Goal: Task Accomplishment & Management: Complete application form

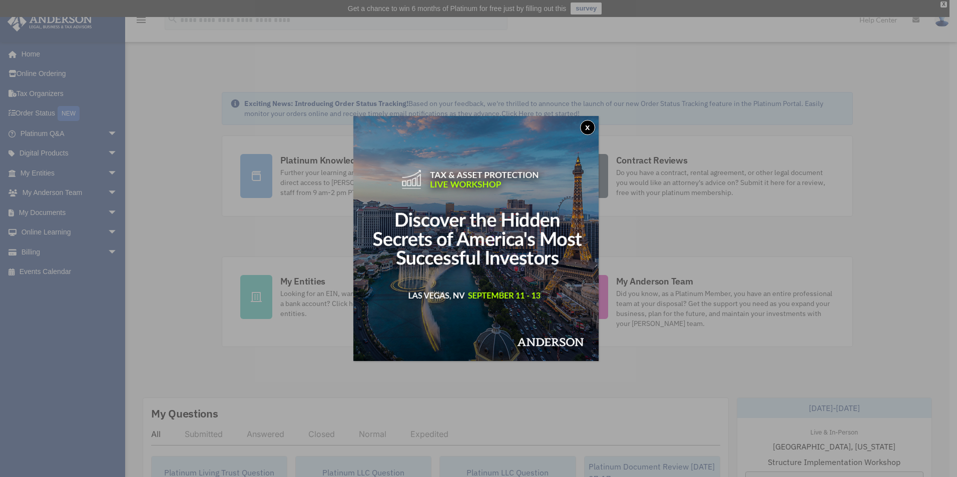
click at [589, 129] on button "x" at bounding box center [587, 127] width 15 height 15
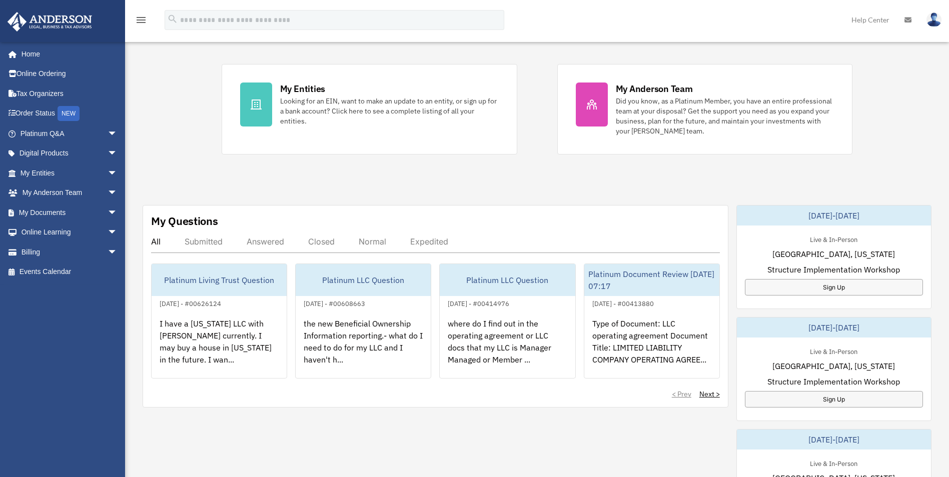
scroll to position [200, 0]
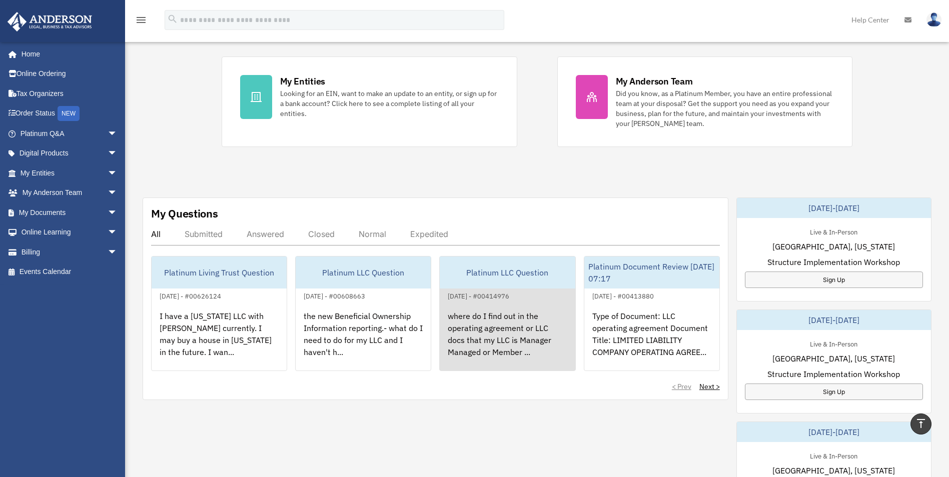
click at [508, 330] on div "where do I find out in the operating agreement or LLC docs that my LLC is Manag…" at bounding box center [507, 341] width 135 height 78
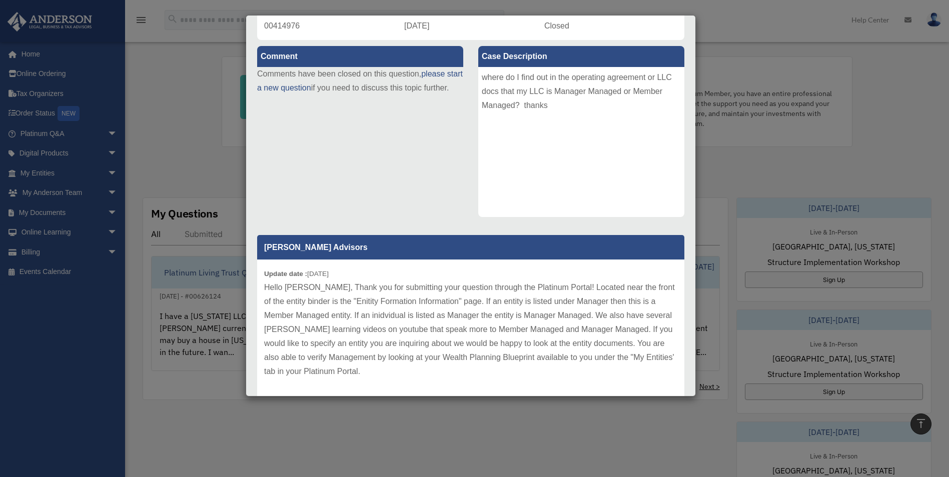
scroll to position [127, 0]
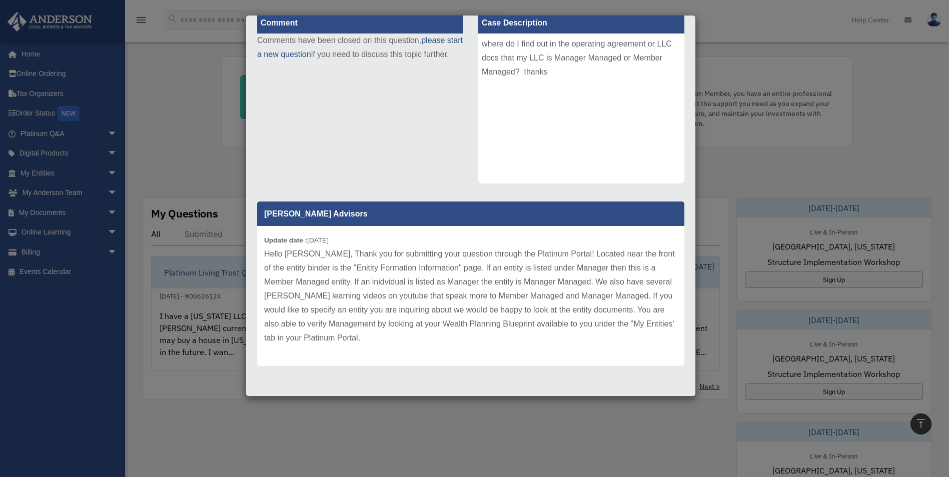
click at [733, 27] on div "Case Detail × Platinum LLC Question Case Number 00414976 Created Date August 20…" at bounding box center [474, 238] width 949 height 477
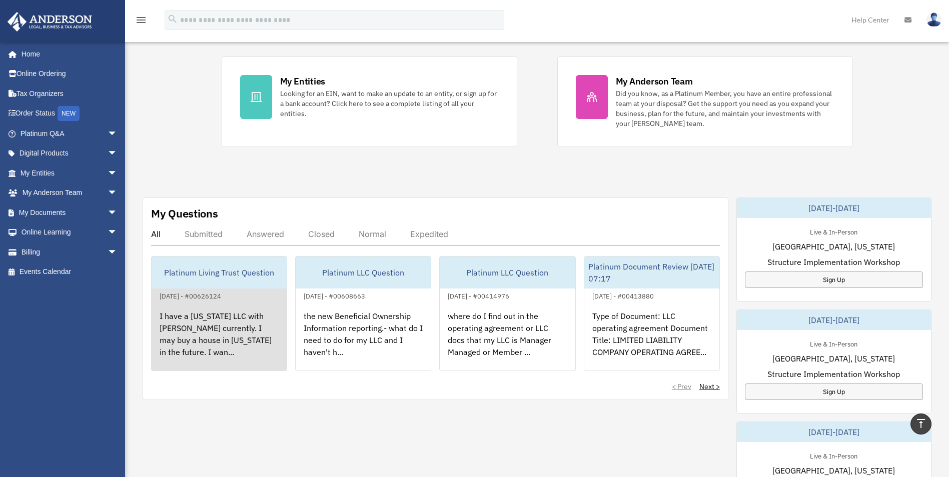
click at [206, 346] on div "I have a Wyoming LLC with Anderson currently. I may buy a house in California i…" at bounding box center [219, 341] width 135 height 78
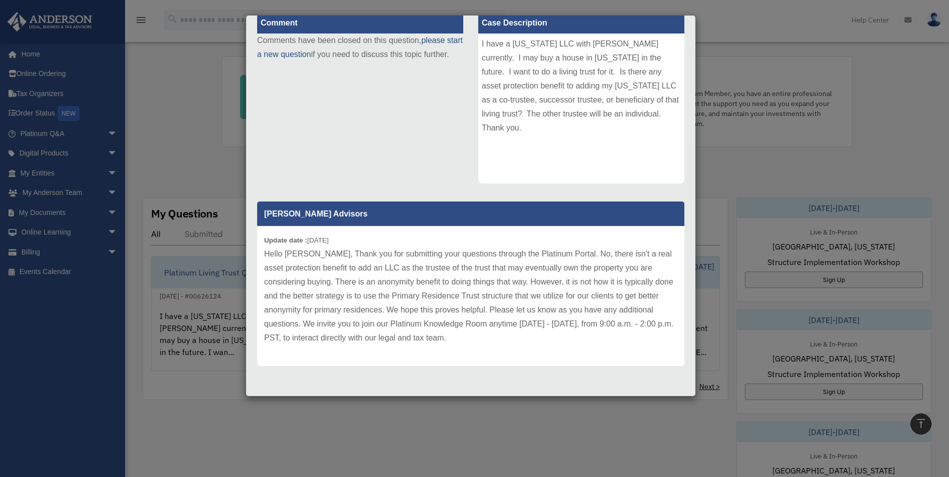
click at [753, 29] on div "Case Detail × Platinum Living Trust Question Case Number 00626124 Created Date …" at bounding box center [474, 238] width 949 height 477
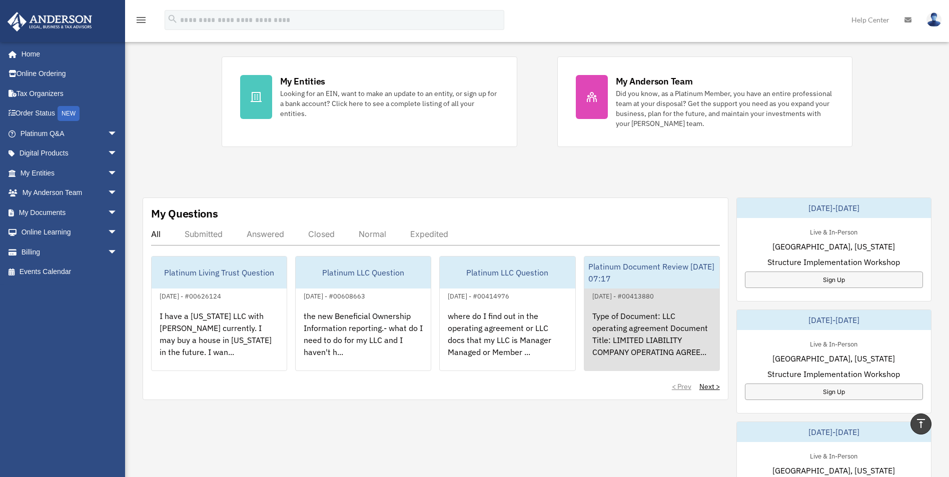
click at [611, 330] on div "Type of Document: LLC operating agreement Document Title: LIMITED LIABILITY COM…" at bounding box center [652, 341] width 135 height 78
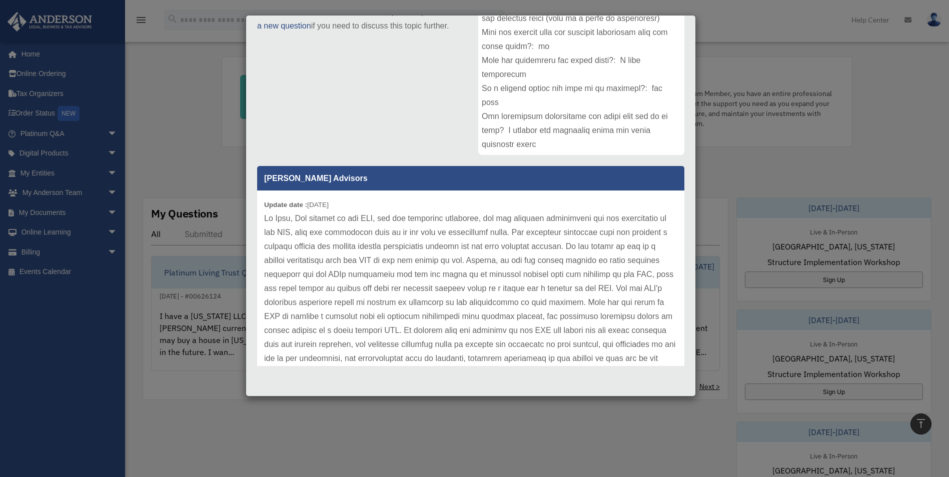
scroll to position [0, 0]
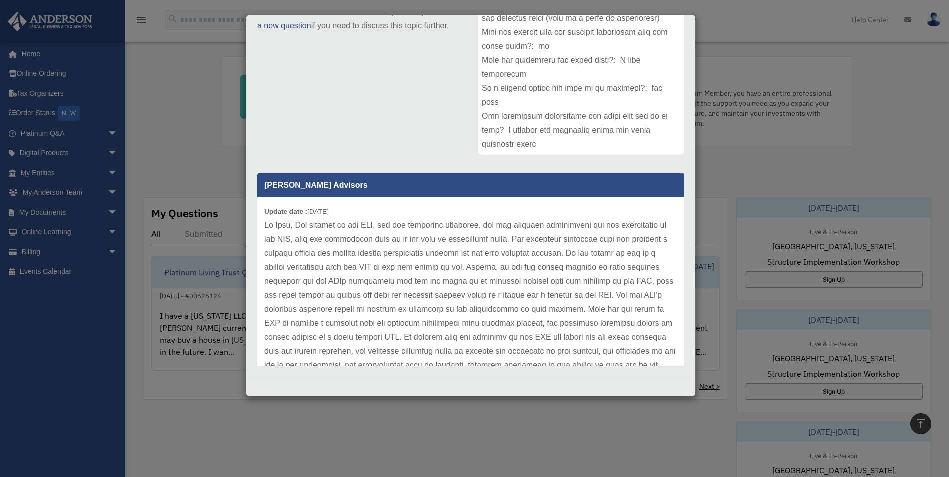
click at [737, 34] on div "Case Detail × Platinum Document Review 08/18/2023 07:17 Case Number 00413880 Cr…" at bounding box center [474, 238] width 949 height 477
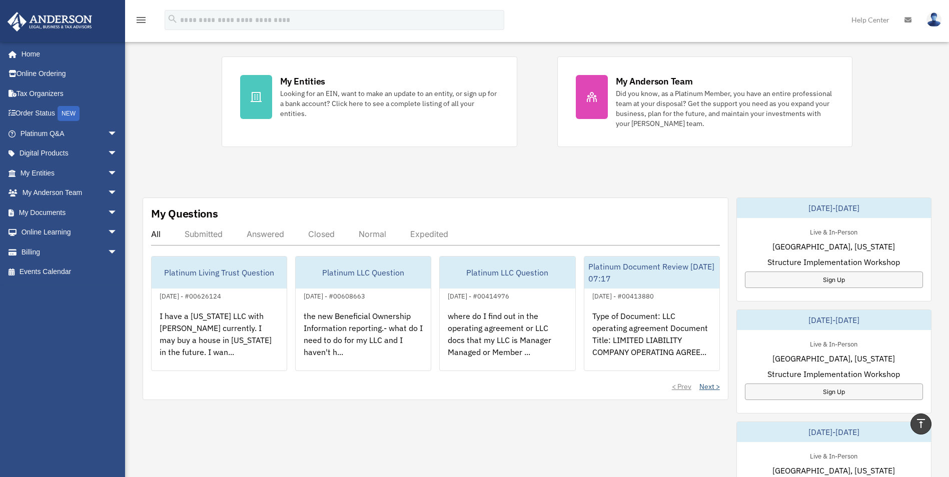
click at [704, 388] on link "Next >" at bounding box center [710, 387] width 21 height 10
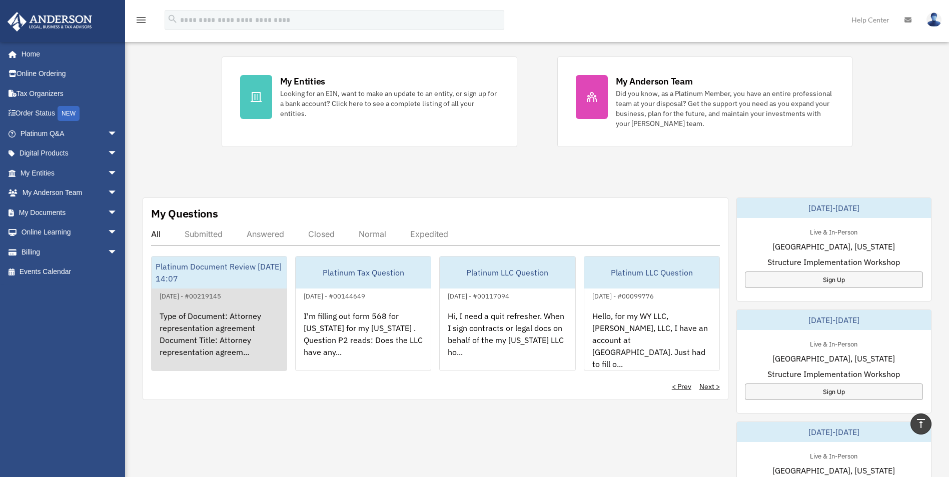
click at [258, 333] on div "Type of Document: Attorney representation agreement Document Title: Attorney re…" at bounding box center [219, 341] width 135 height 78
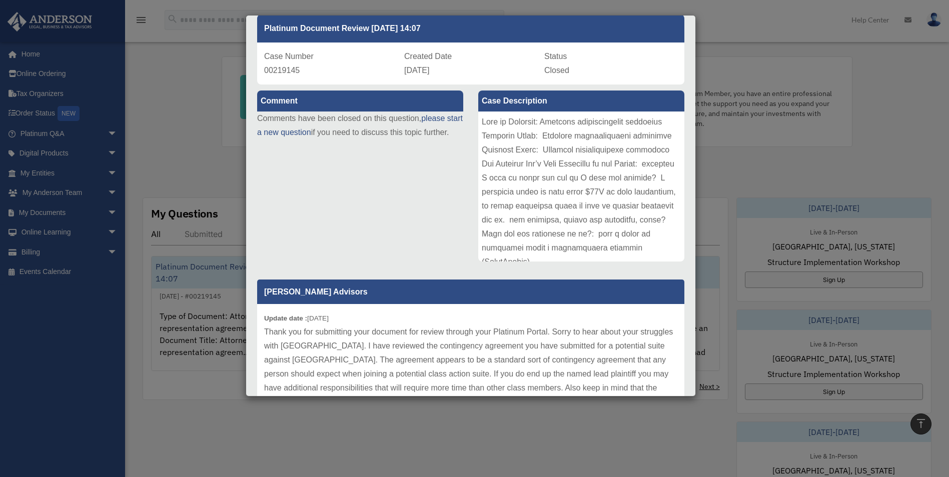
scroll to position [41, 0]
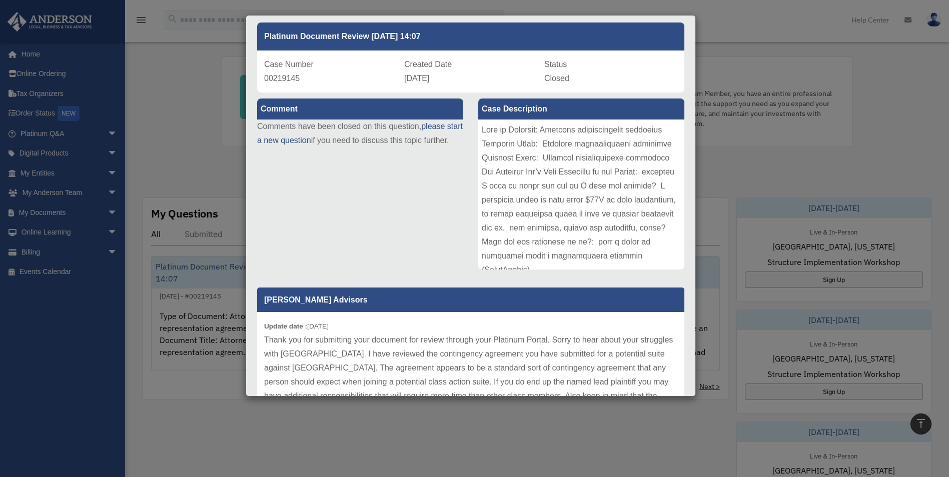
click at [725, 56] on div "Case Detail × Platinum Document Review 06/07/2022 14:07 Case Number 00219145 Cr…" at bounding box center [474, 238] width 949 height 477
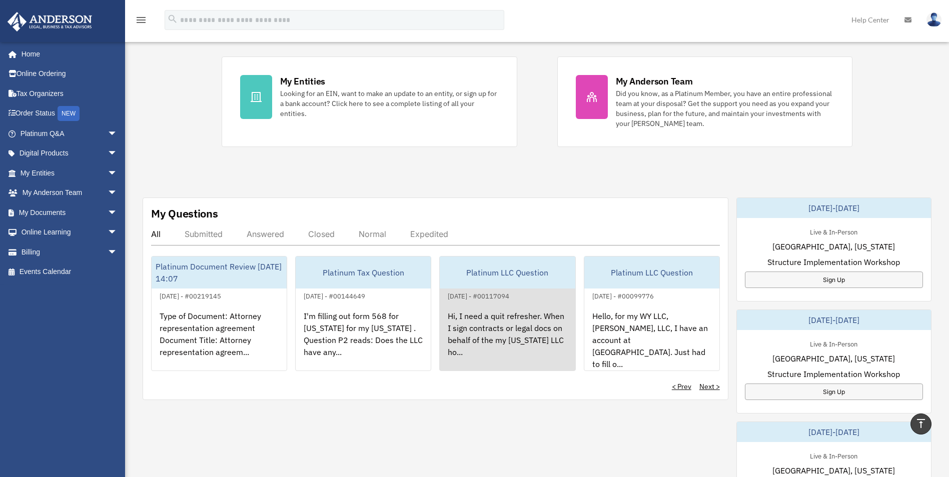
click at [531, 317] on div "Hi, I need a quit refresher. When I sign contracts or legal docs on behalf of t…" at bounding box center [507, 341] width 135 height 78
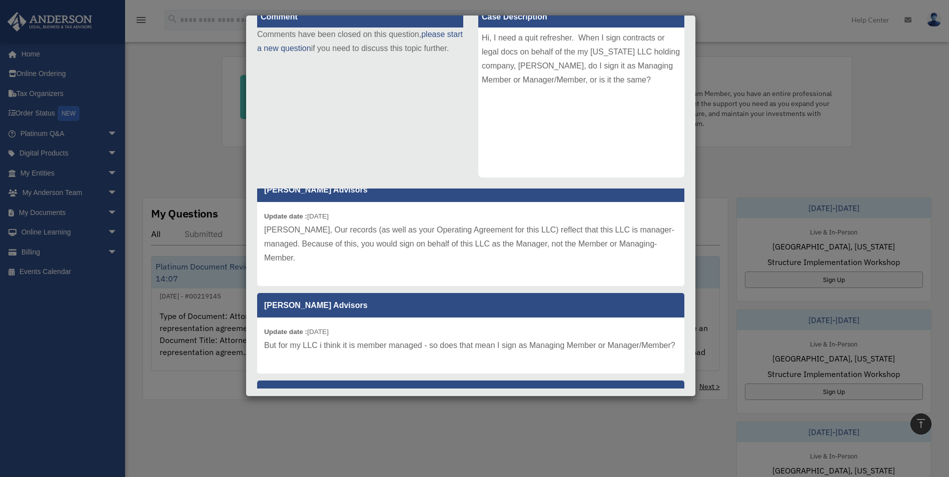
scroll to position [0, 0]
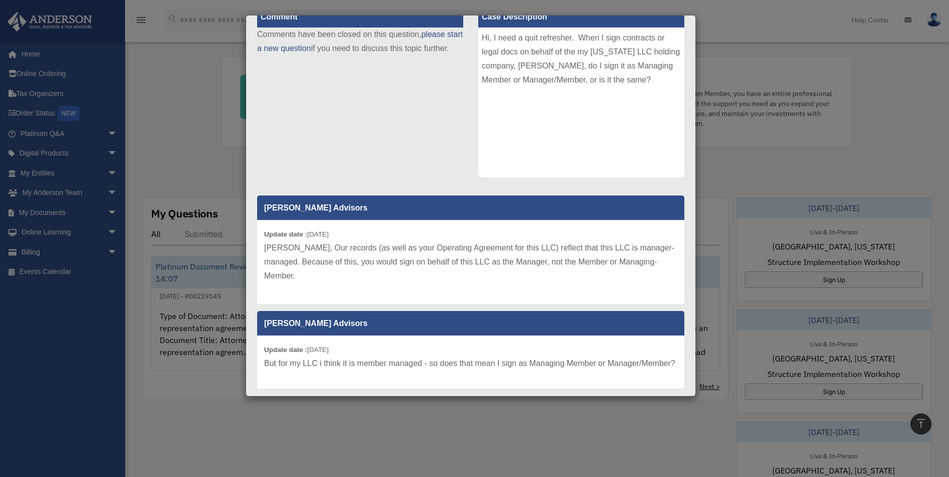
drag, startPoint x: 696, startPoint y: 206, endPoint x: 692, endPoint y: 130, distance: 76.7
click at [692, 130] on div "Case Detail × Platinum LLC Question Case Number 00117094 Created Date September…" at bounding box center [471, 206] width 450 height 382
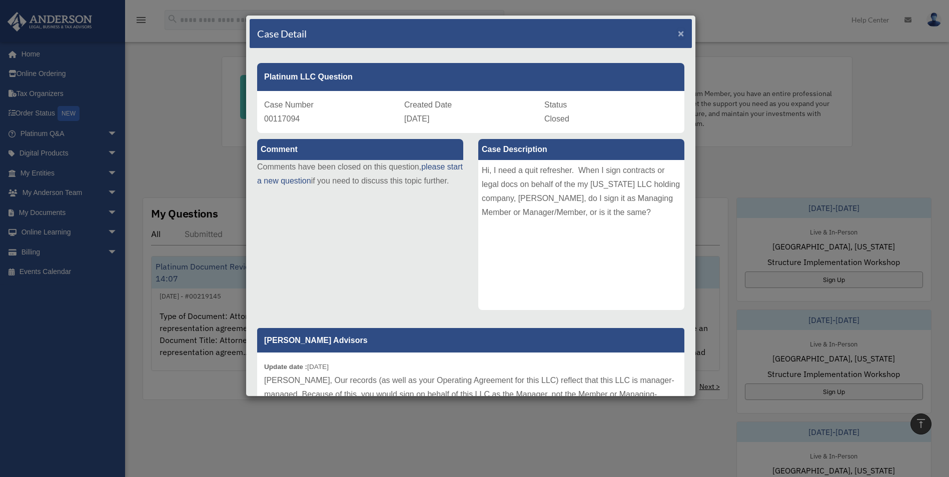
click at [678, 37] on span "×" at bounding box center [681, 34] width 7 height 12
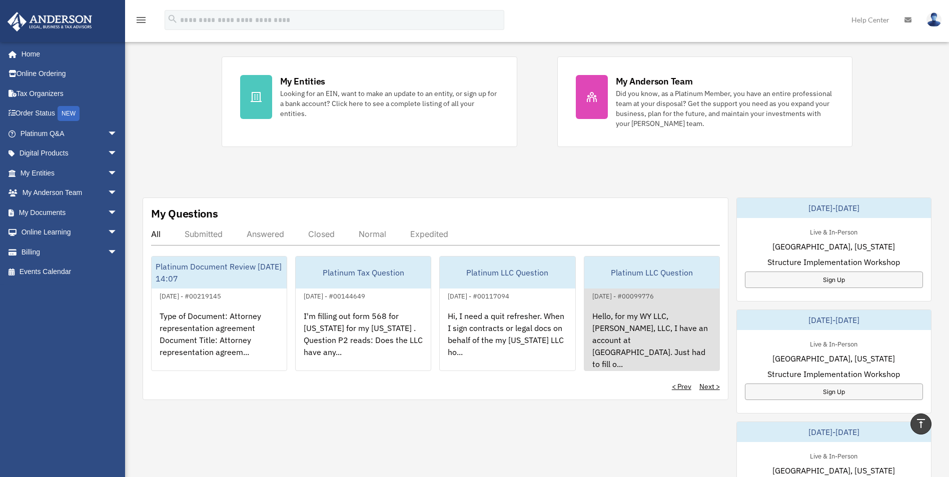
click at [620, 325] on div "Hello, for my WY LLC, Thekla Whitney, LLC, I have an account at Bank of America…" at bounding box center [652, 341] width 135 height 78
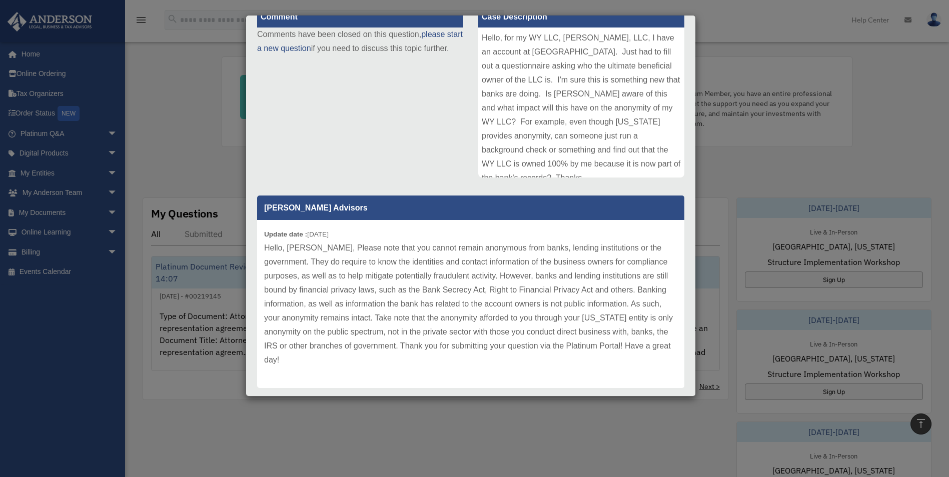
scroll to position [150, 0]
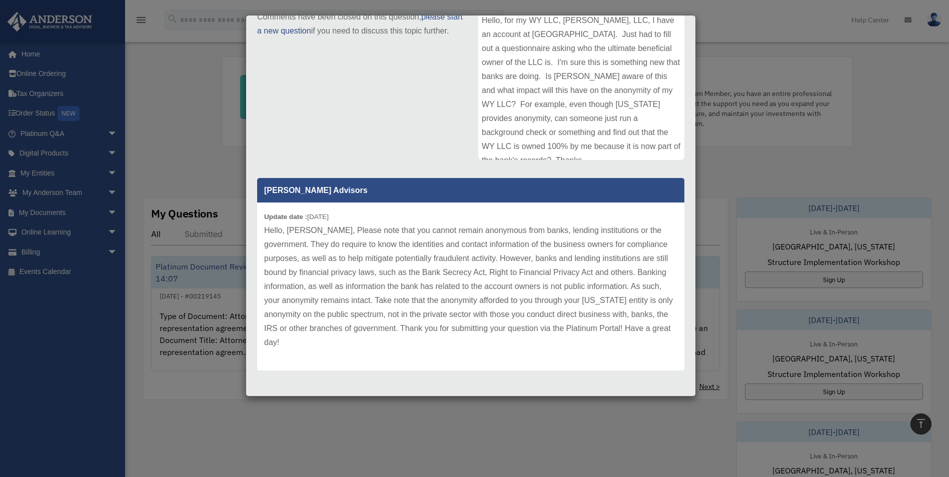
click at [746, 135] on div "Case Detail × Platinum LLC Question Case Number 00099776 Created Date April 20,…" at bounding box center [474, 238] width 949 height 477
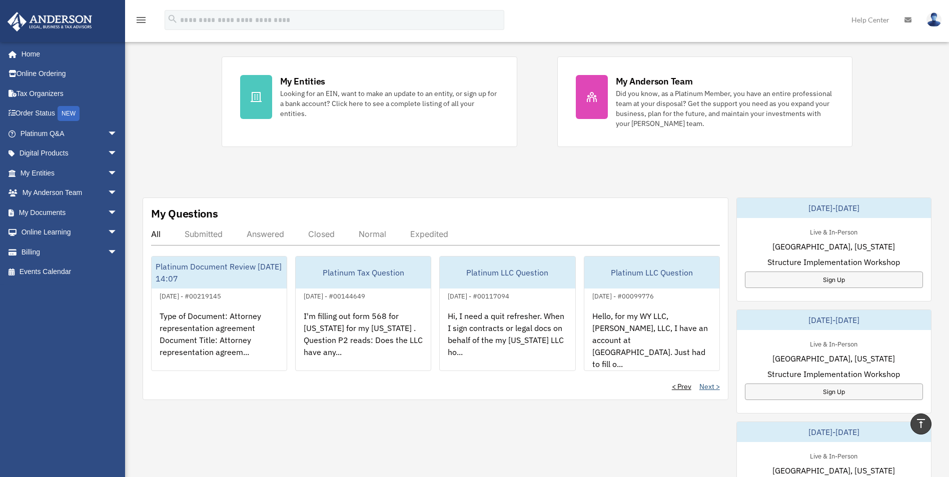
click at [711, 387] on link "Next >" at bounding box center [710, 387] width 21 height 10
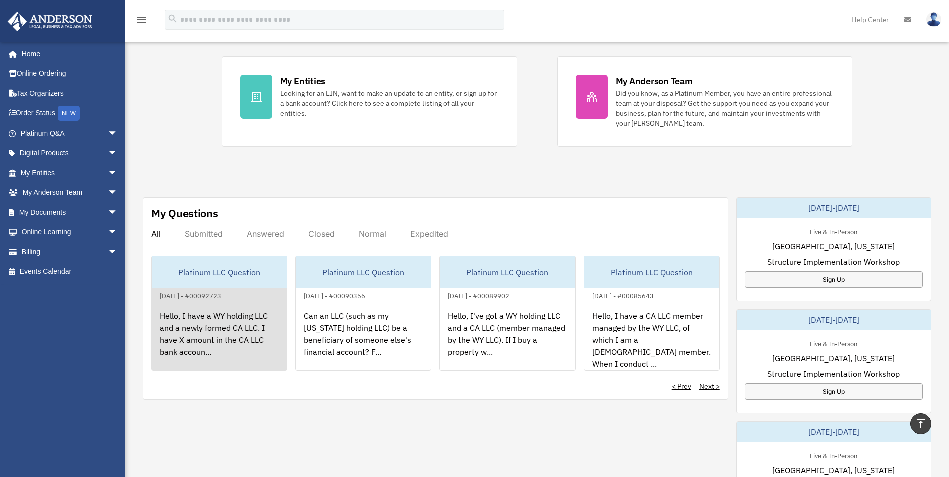
click at [230, 329] on div "Hello, I have a WY holding LLC and a newly formed CA LLC. I have X amount in th…" at bounding box center [219, 341] width 135 height 78
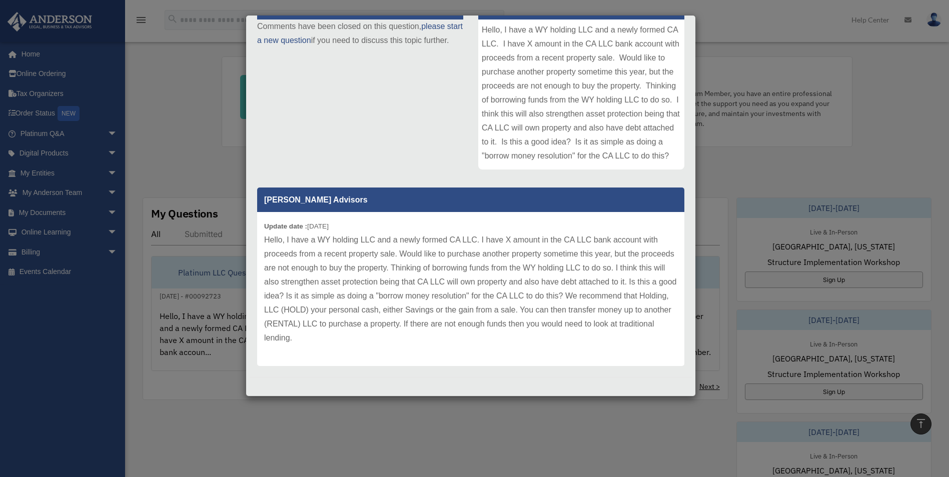
scroll to position [250, 0]
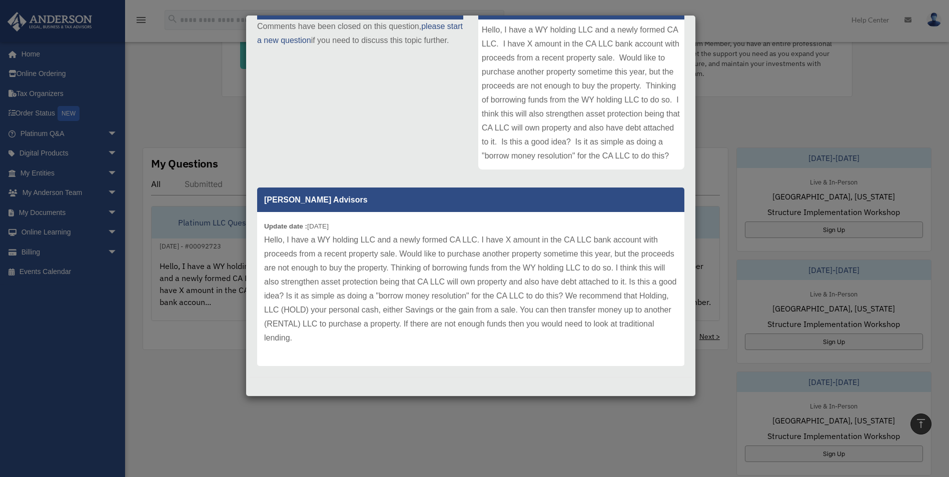
click at [721, 105] on div "Case Detail × Platinum LLC Question Case Number 00092723 Created Date February …" at bounding box center [474, 238] width 949 height 477
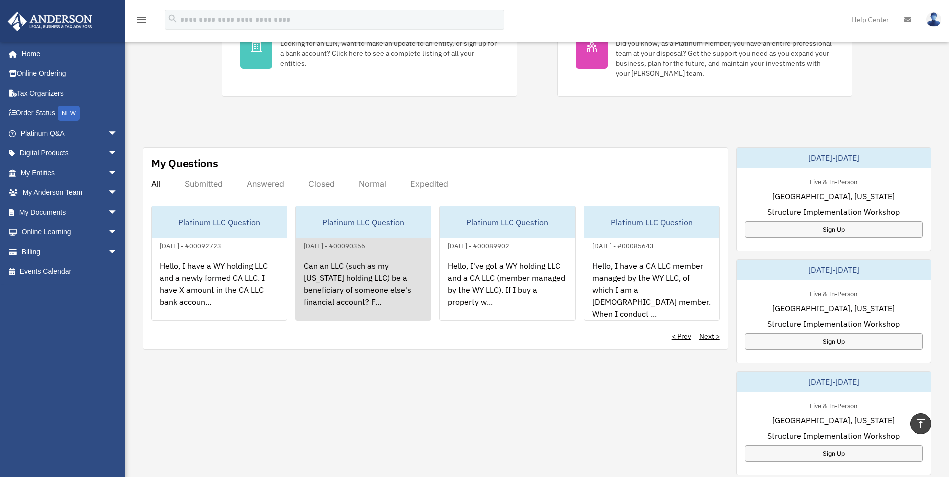
click at [395, 291] on div "Can an LLC (such as my Wyoming holding LLC) be a beneficiary of someone else's …" at bounding box center [363, 291] width 135 height 78
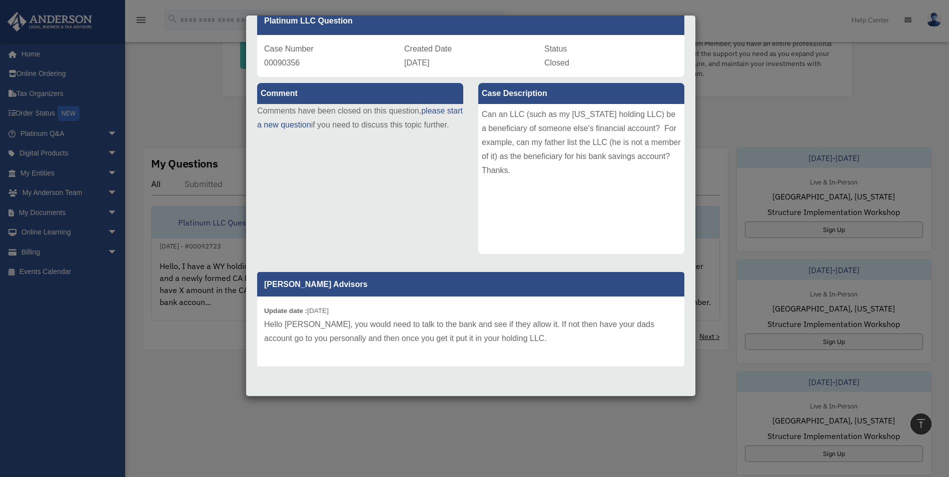
scroll to position [57, 0]
click at [720, 124] on div "Case Detail × Platinum LLC Question Case Number 00090356 Created Date January 5…" at bounding box center [474, 238] width 949 height 477
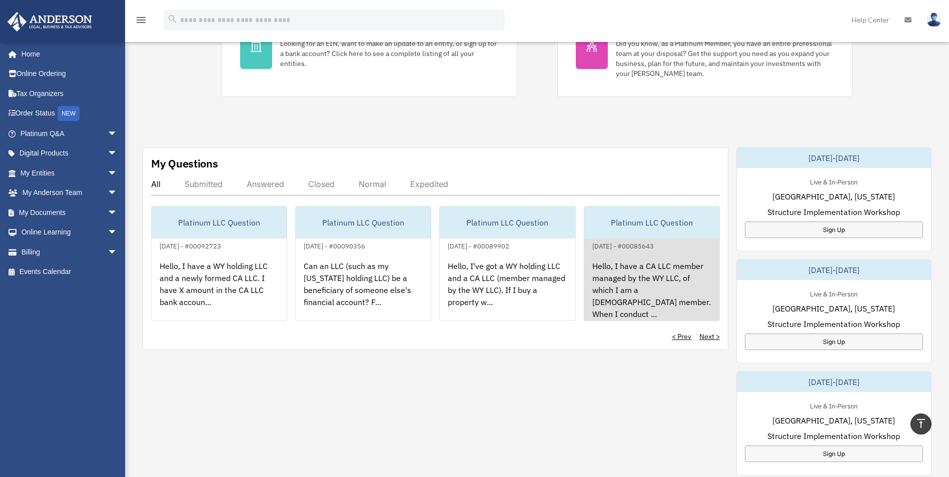
click at [685, 284] on div "Hello, I have a CA LLC member managed by the WY LLC, of which I am a single mem…" at bounding box center [652, 291] width 135 height 78
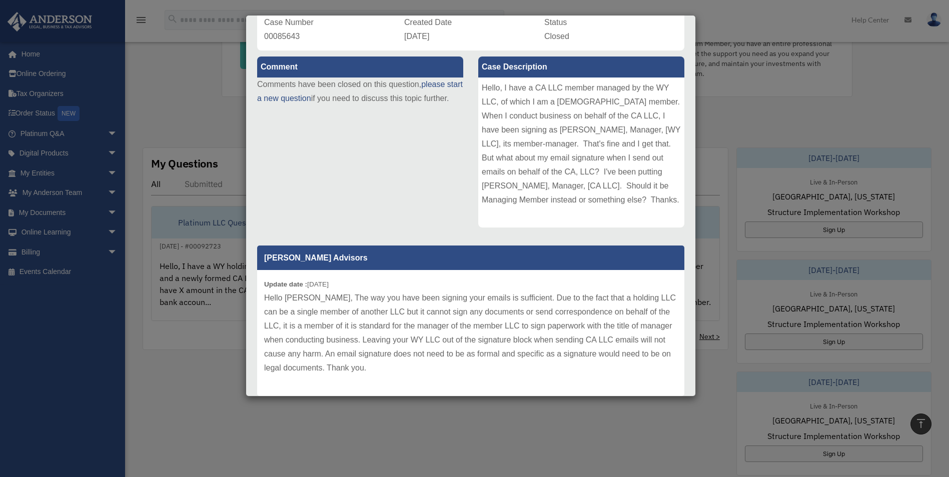
scroll to position [100, 0]
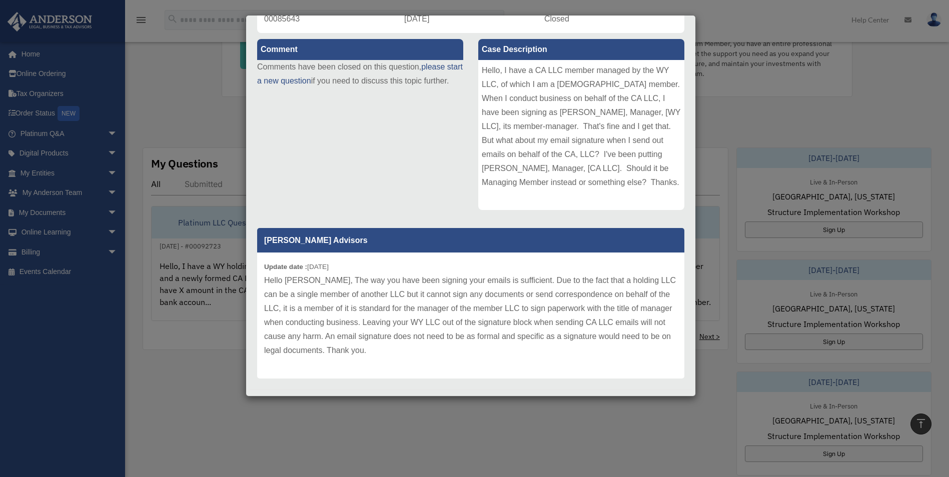
click at [716, 76] on div "Case Detail × Platinum LLC Question Case Number 00085643 Created Date October 2…" at bounding box center [474, 238] width 949 height 477
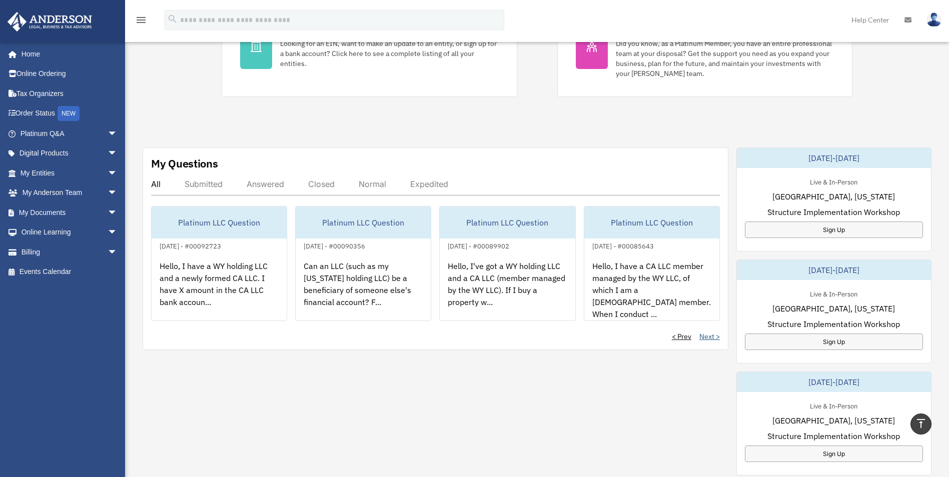
click at [714, 338] on link "Next >" at bounding box center [710, 337] width 21 height 10
click at [681, 338] on link "< Prev" at bounding box center [682, 337] width 20 height 10
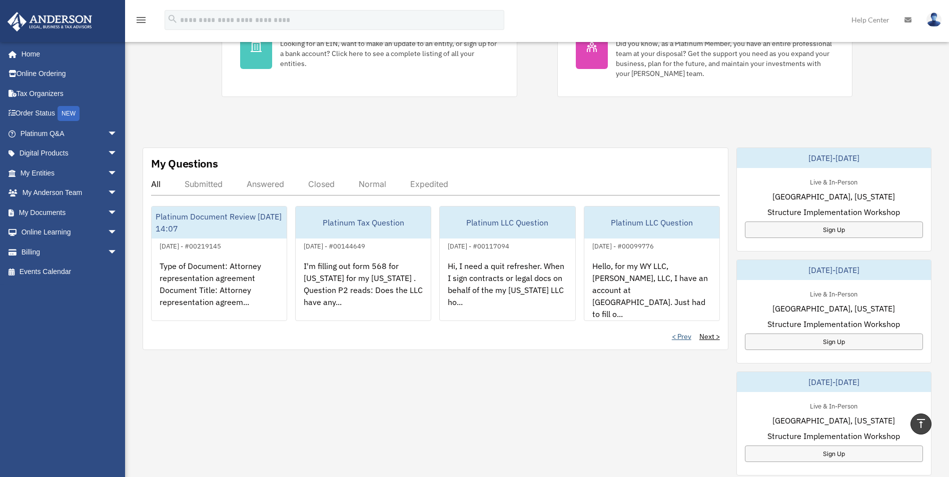
click at [681, 338] on link "< Prev" at bounding box center [682, 337] width 20 height 10
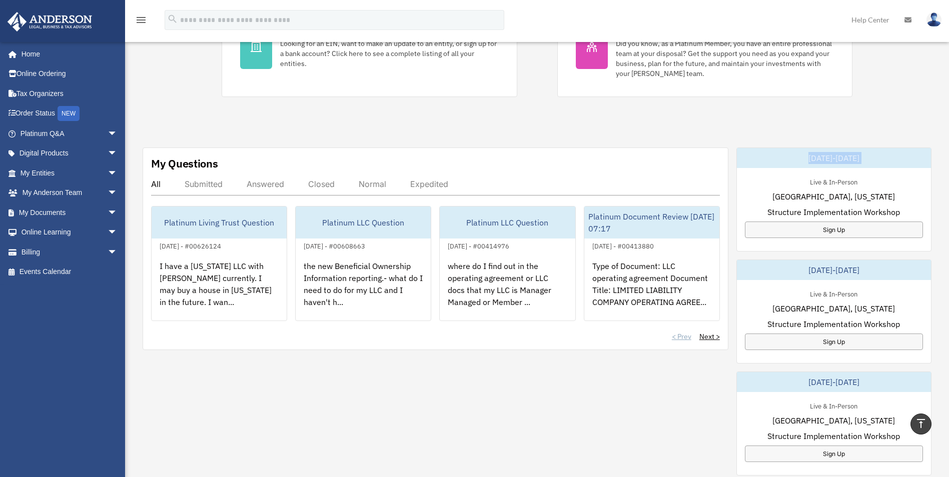
click at [681, 338] on div "< Prev Next >" at bounding box center [435, 337] width 569 height 10
click at [405, 342] on div "< Prev Next >" at bounding box center [435, 337] width 569 height 10
click at [288, 137] on div "Exciting News: Introducing Order Status Tracking! Based on your feedback, we're…" at bounding box center [537, 277] width 839 height 921
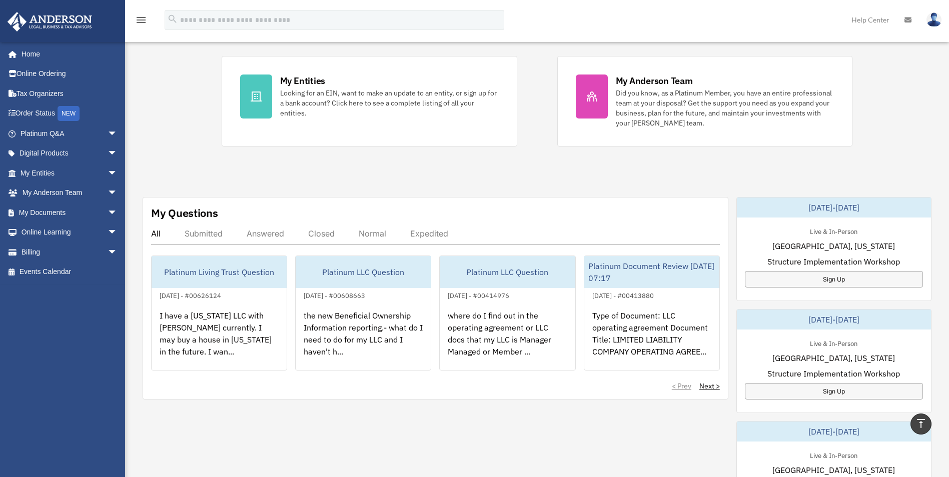
scroll to position [200, 0]
click at [75, 209] on link "My Documents arrow_drop_down" at bounding box center [70, 213] width 126 height 20
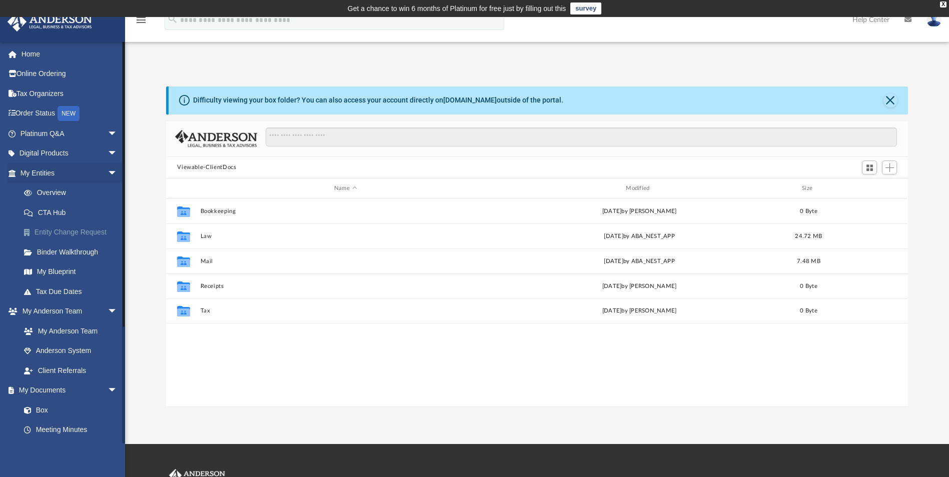
scroll to position [220, 735]
click at [586, 55] on div "App 506erickwan@pm.me Sign Out 506erickwan@pm.me Home Online Ordering Tax Organ…" at bounding box center [474, 230] width 949 height 351
click at [72, 157] on link "Digital Products arrow_drop_down" at bounding box center [70, 154] width 126 height 20
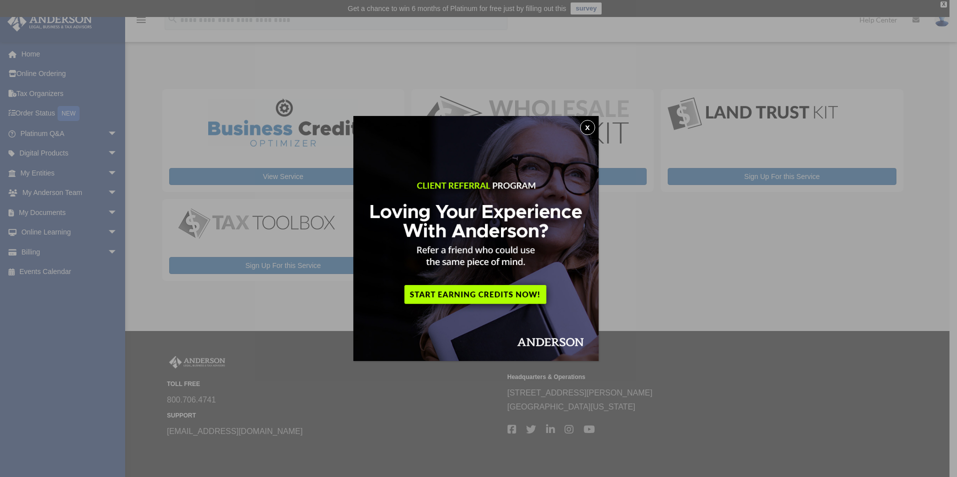
click at [592, 130] on button "x" at bounding box center [587, 127] width 15 height 15
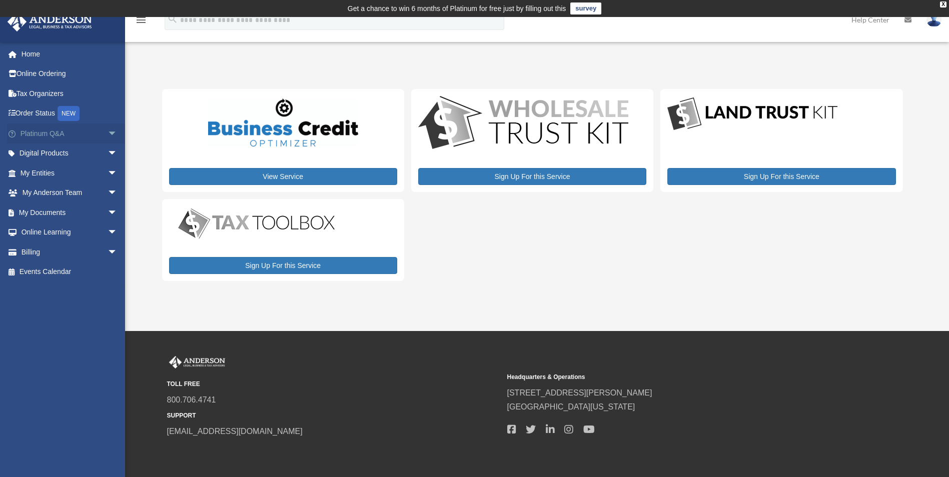
click at [108, 130] on span "arrow_drop_down" at bounding box center [118, 134] width 20 height 21
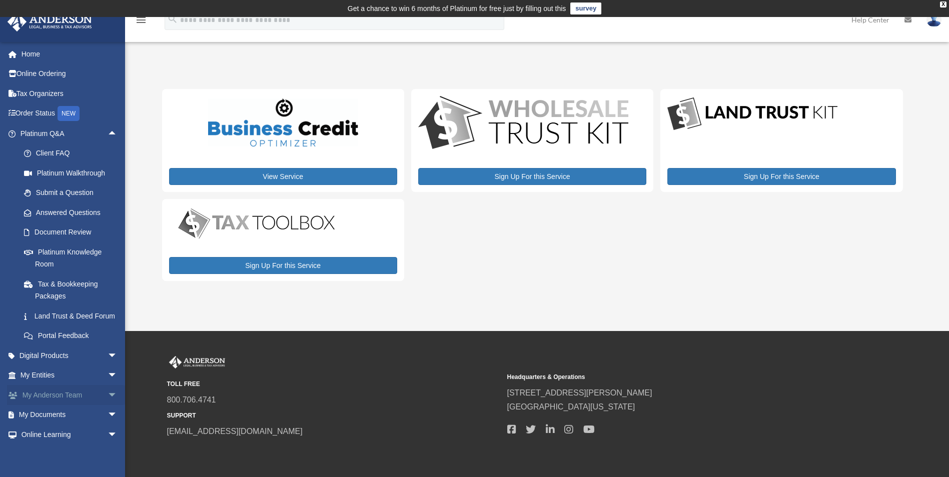
click at [108, 405] on span "arrow_drop_down" at bounding box center [118, 395] width 20 height 21
click at [108, 386] on span "arrow_drop_down" at bounding box center [118, 376] width 20 height 21
click at [108, 366] on span "arrow_drop_down" at bounding box center [118, 356] width 20 height 21
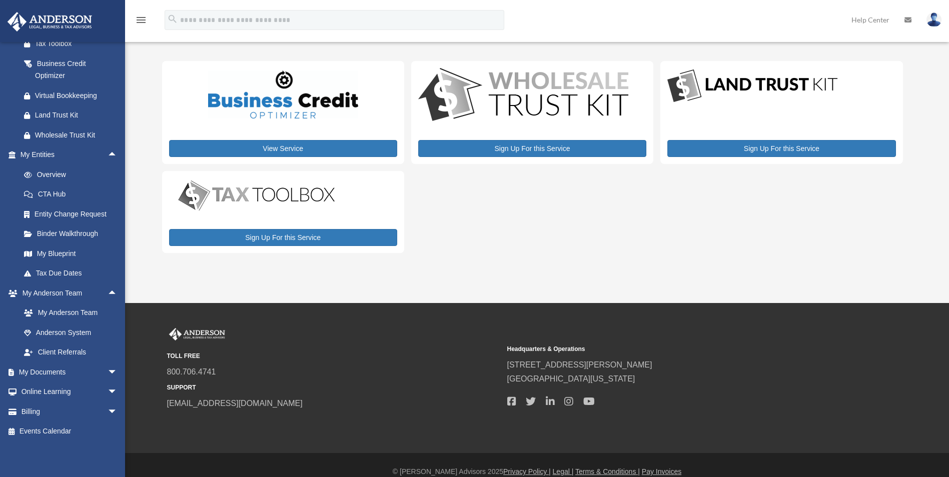
scroll to position [42, 0]
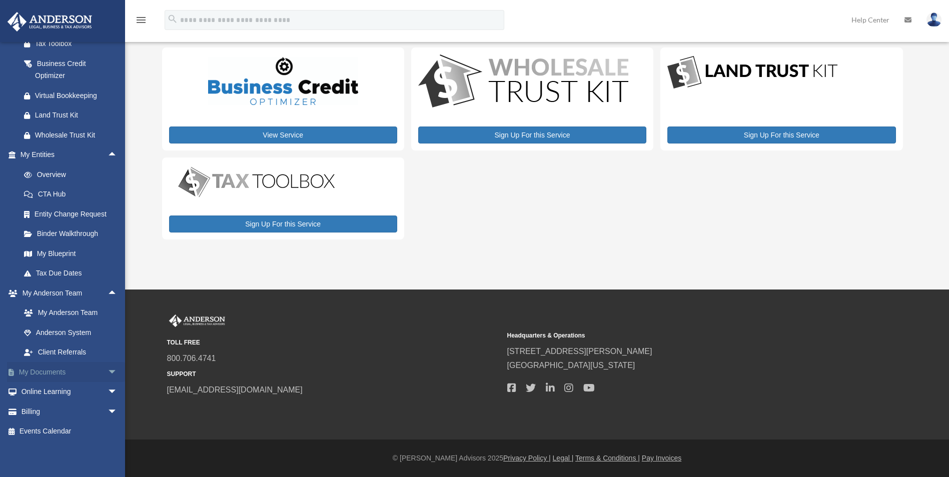
click at [108, 372] on span "arrow_drop_down" at bounding box center [118, 372] width 20 height 21
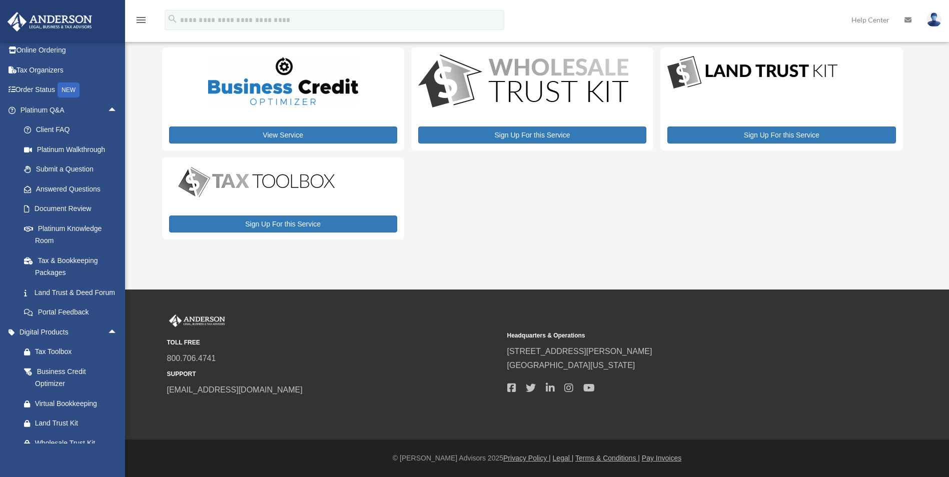
scroll to position [23, 0]
click at [142, 23] on icon "menu" at bounding box center [141, 20] width 12 height 12
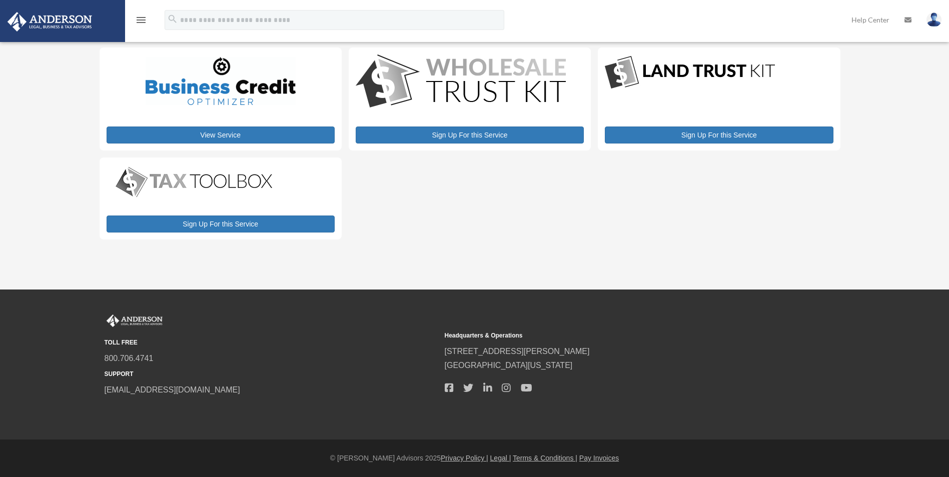
click at [142, 23] on icon "menu" at bounding box center [141, 20] width 12 height 12
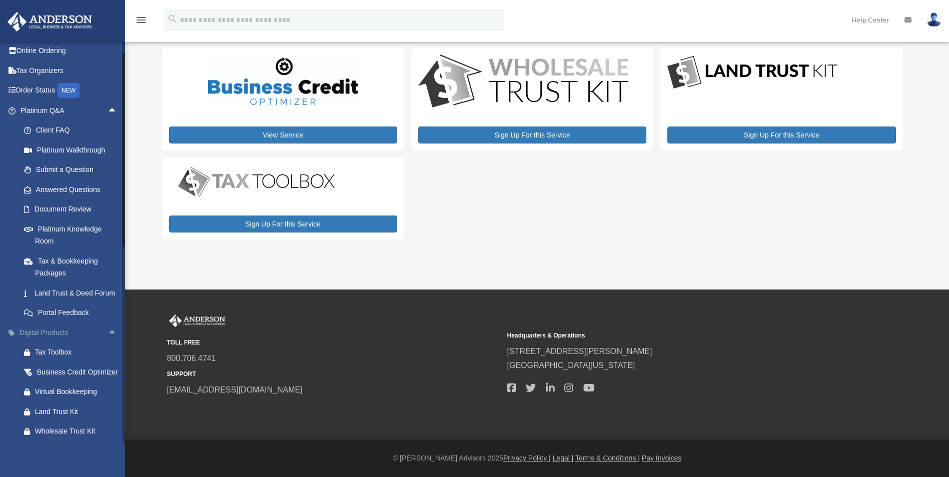
click at [108, 342] on span "arrow_drop_up" at bounding box center [118, 333] width 20 height 21
click at [108, 363] on span "arrow_drop_up" at bounding box center [118, 353] width 20 height 21
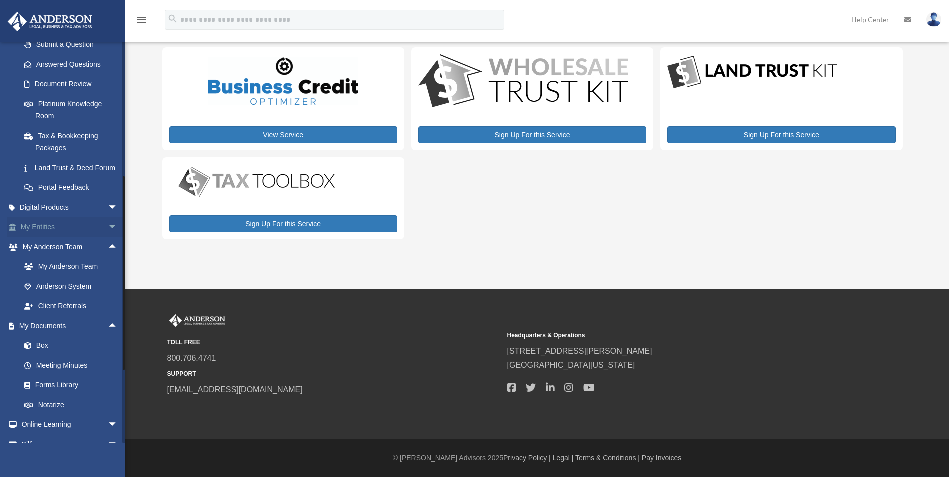
scroll to position [173, 0]
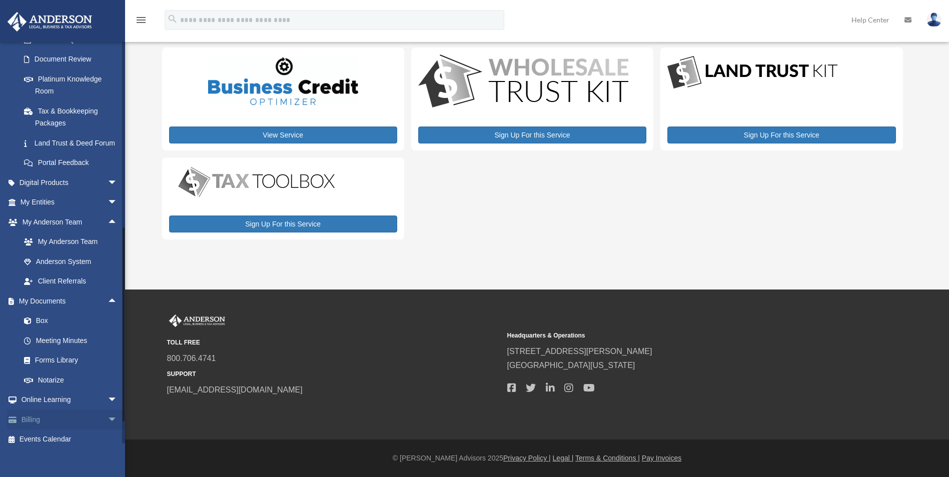
click at [108, 425] on span "arrow_drop_down" at bounding box center [118, 420] width 20 height 21
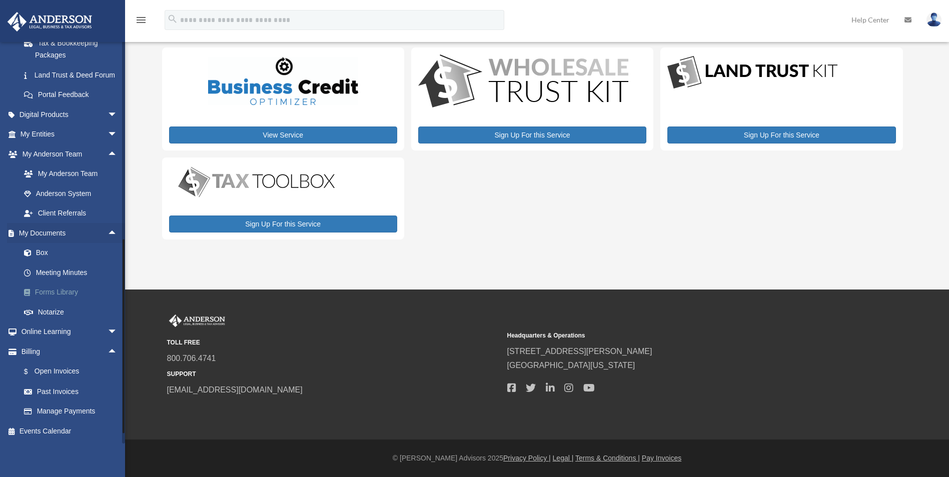
scroll to position [253, 0]
click at [108, 332] on span "arrow_drop_down" at bounding box center [118, 332] width 20 height 21
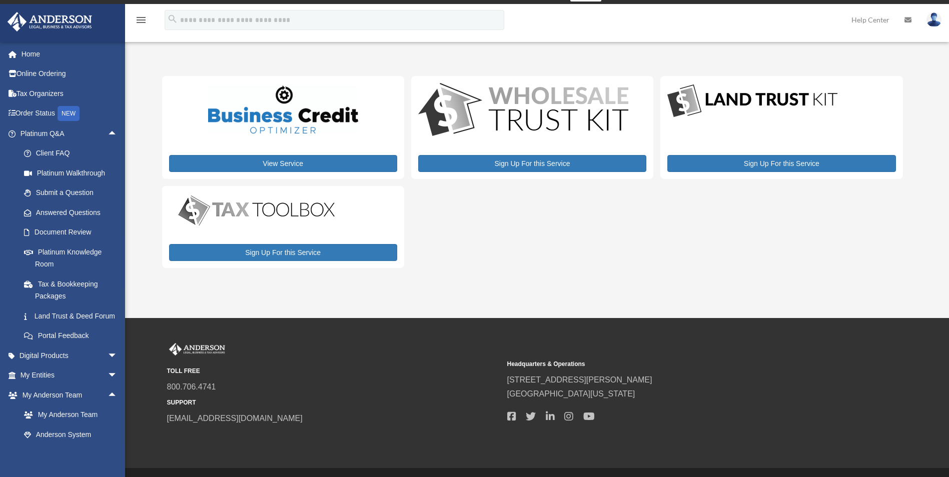
scroll to position [0, 0]
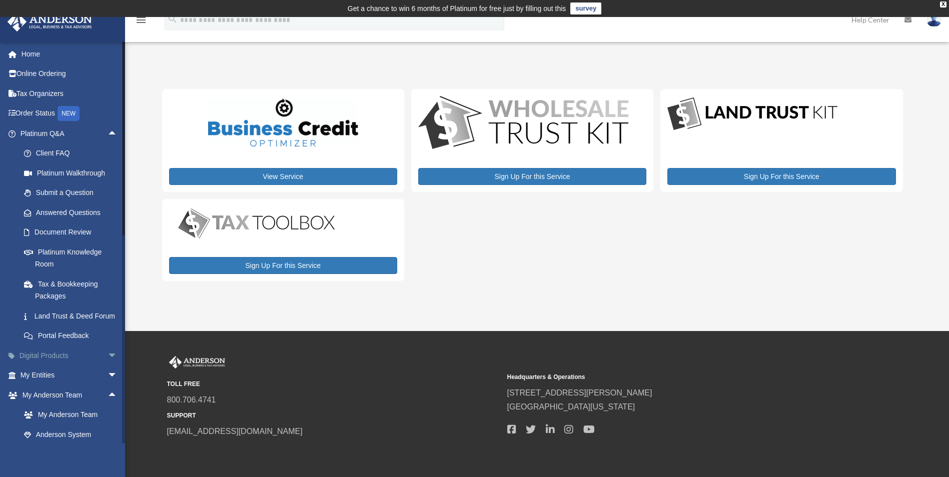
click at [108, 366] on span "arrow_drop_down" at bounding box center [118, 356] width 20 height 21
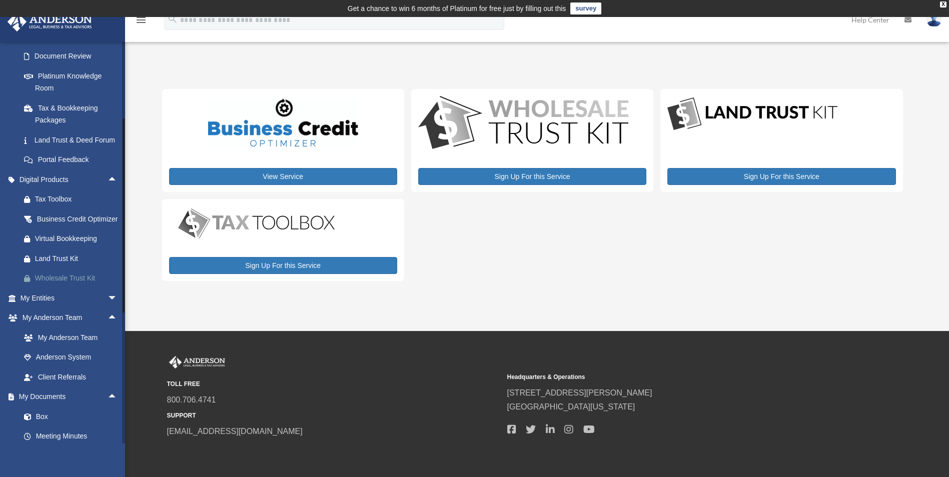
scroll to position [200, 0]
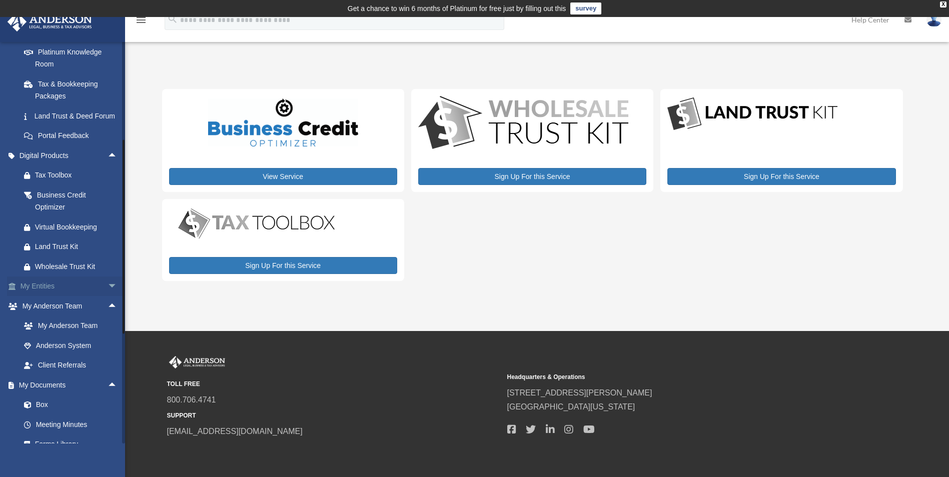
click at [108, 297] on span "arrow_drop_down" at bounding box center [118, 287] width 20 height 21
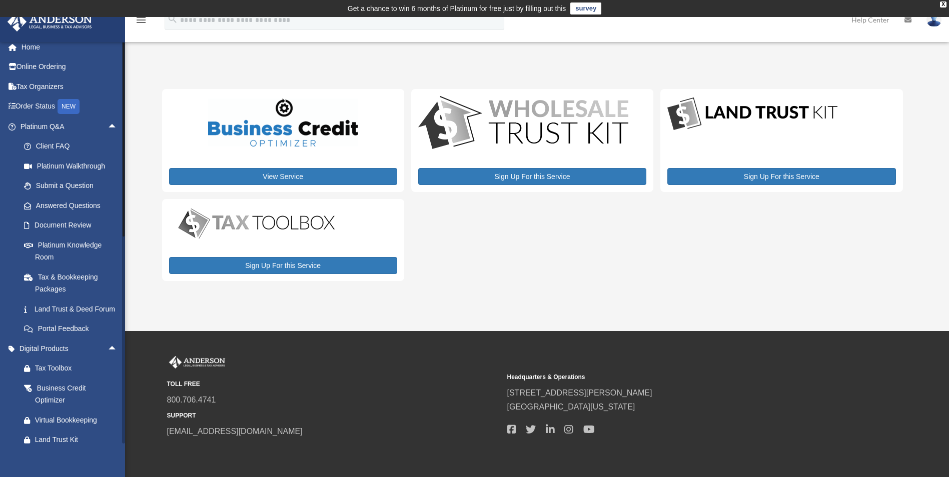
scroll to position [0, 0]
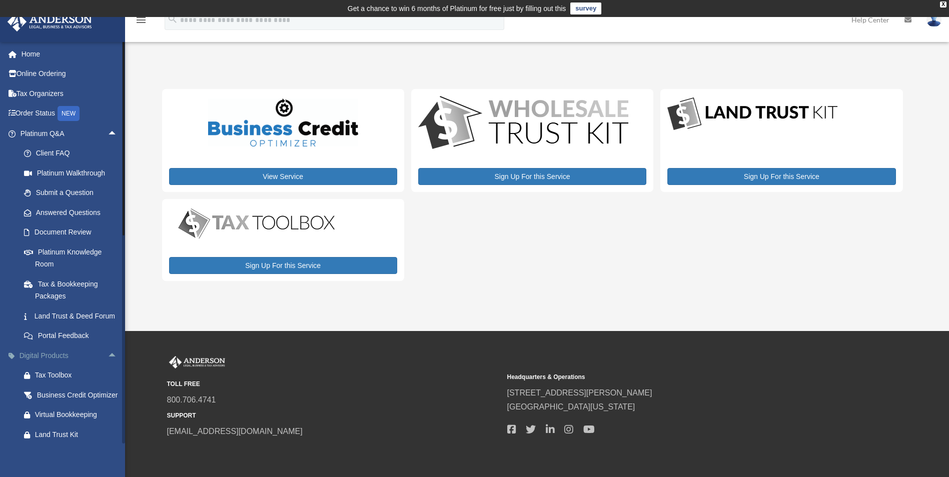
click at [108, 366] on span "arrow_drop_up" at bounding box center [118, 356] width 20 height 21
click at [108, 135] on span "arrow_drop_up" at bounding box center [118, 134] width 20 height 21
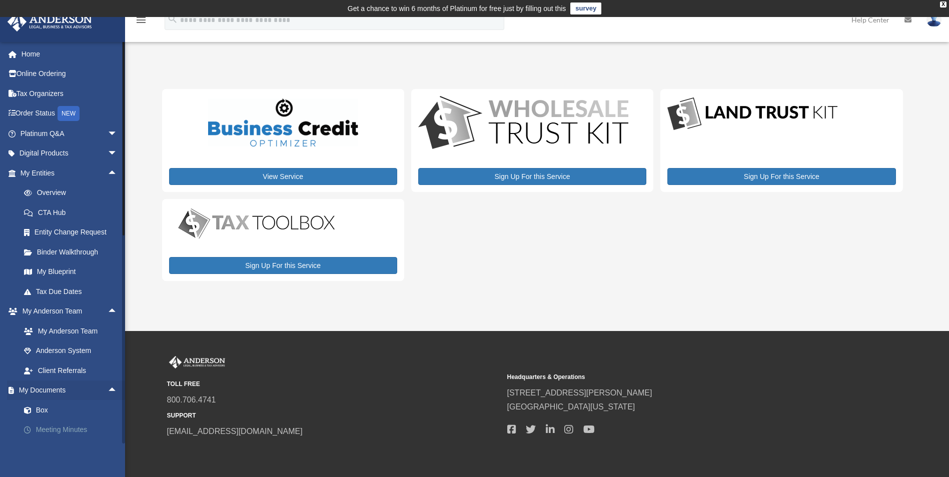
click at [49, 431] on link "Meeting Minutes" at bounding box center [73, 430] width 119 height 20
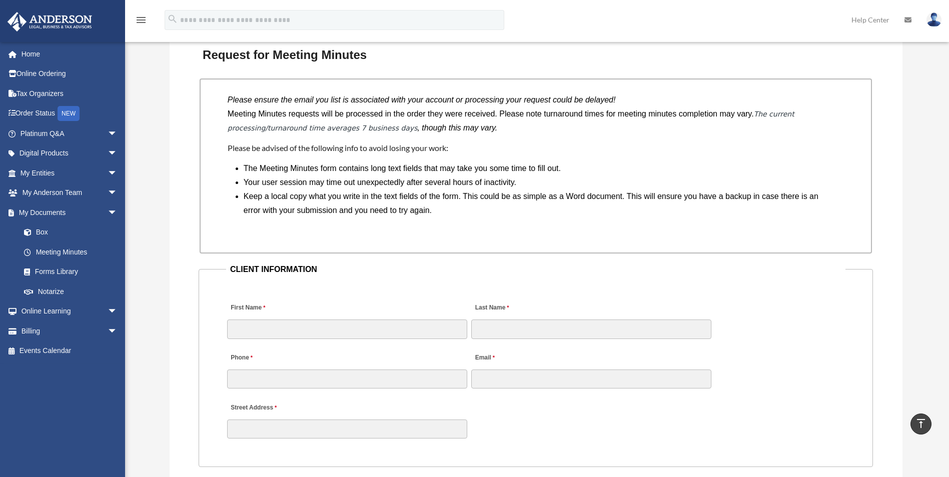
scroll to position [801, 0]
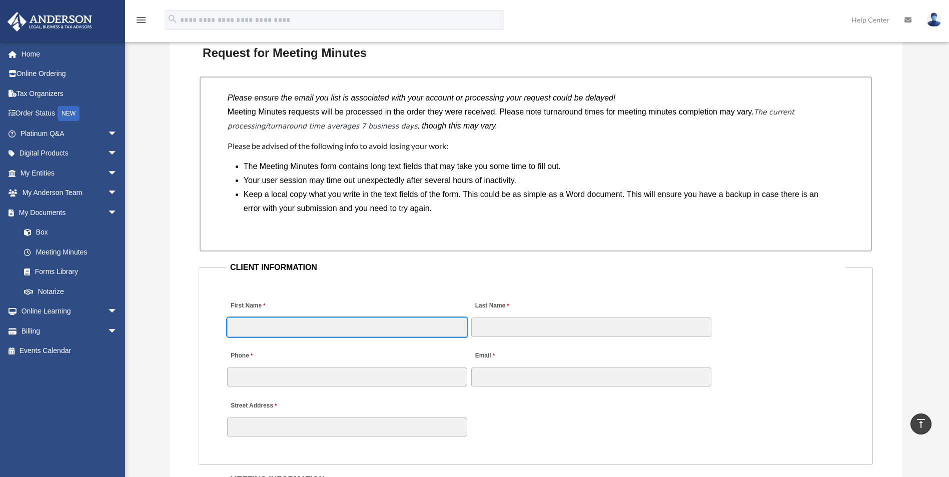
click at [446, 328] on input "First Name" at bounding box center [347, 327] width 240 height 19
type input "****"
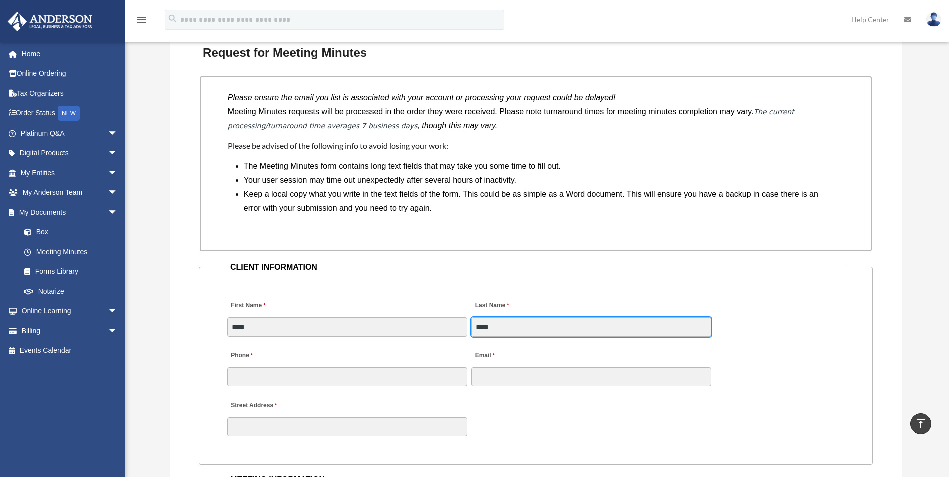
type input "****"
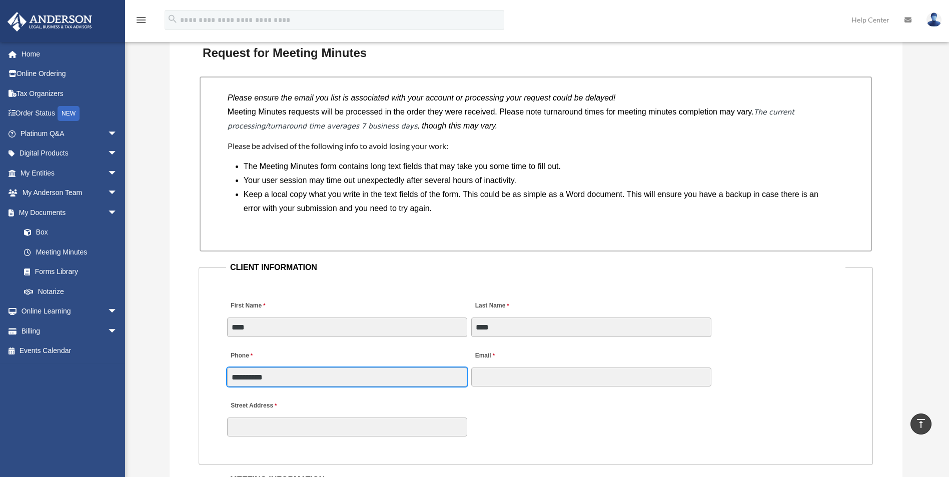
type input "**********"
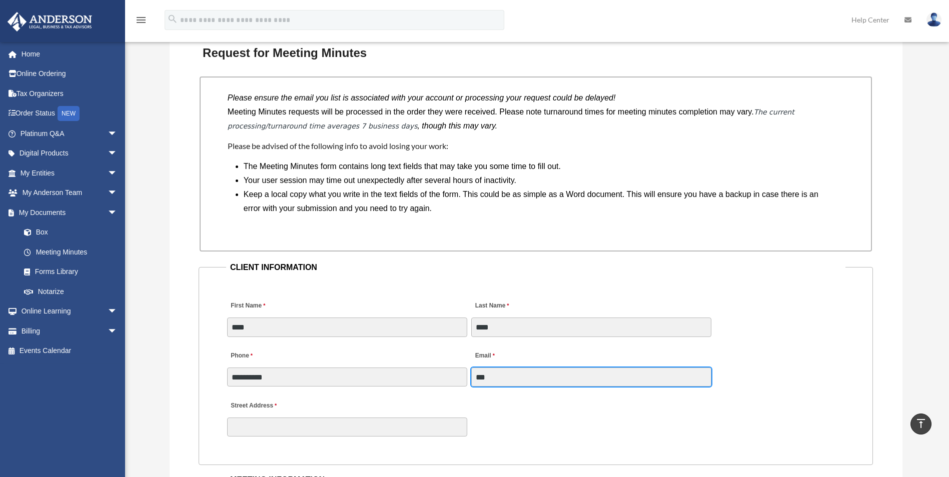
type input "**********"
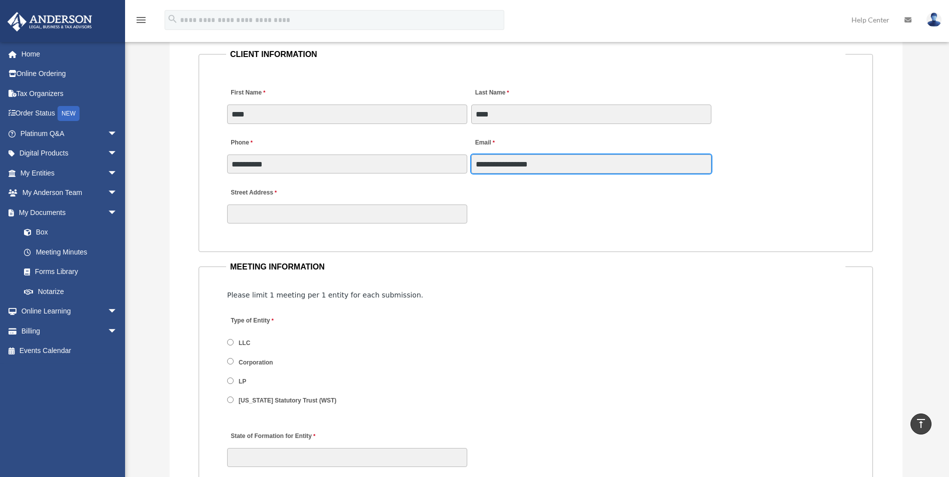
scroll to position [1017, 0]
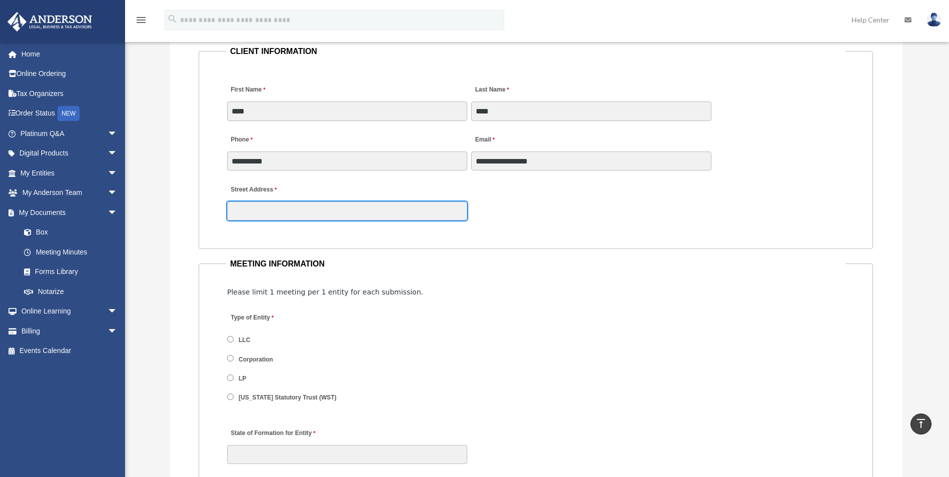
click at [420, 213] on input "Street Address" at bounding box center [347, 211] width 240 height 19
type input "**********"
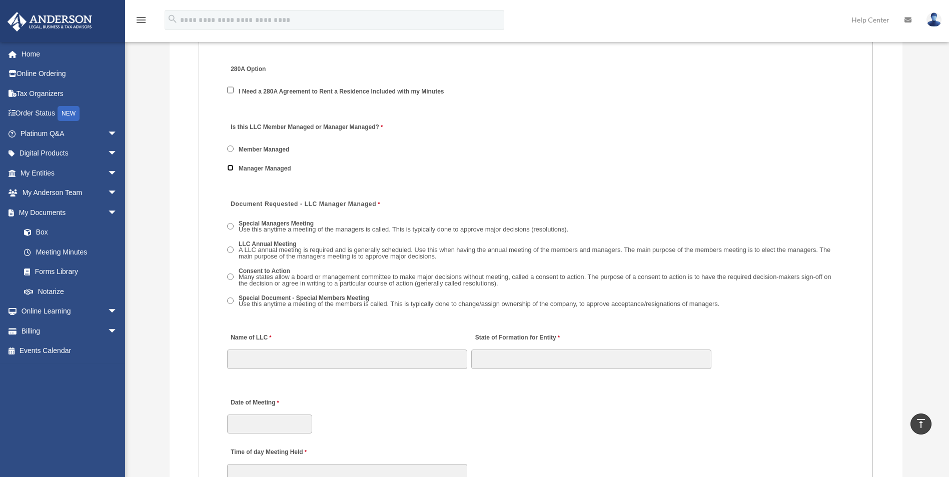
scroll to position [1385, 0]
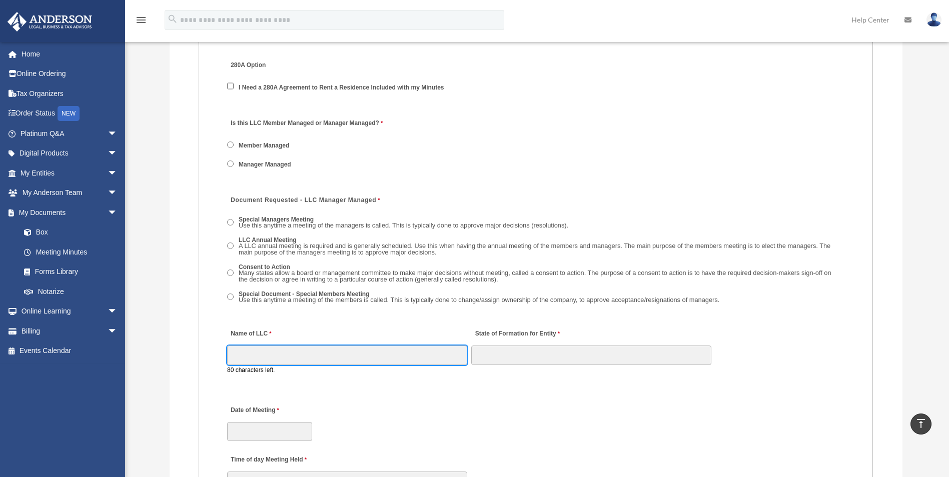
click at [398, 351] on input "Name of LLC" at bounding box center [347, 355] width 240 height 19
type input "**********"
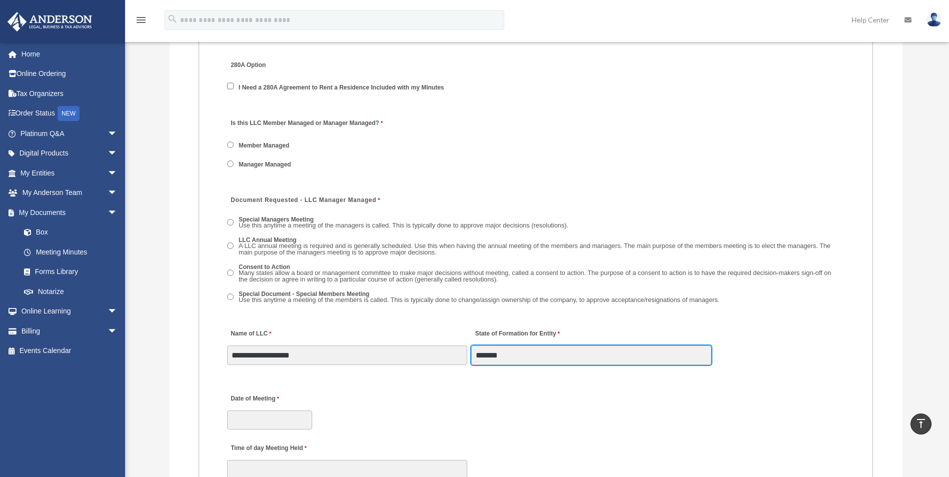
type input "*******"
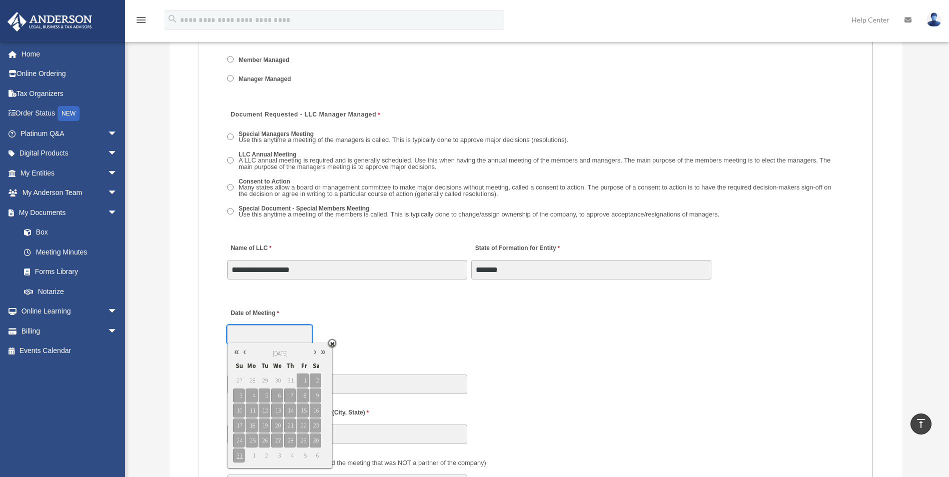
scroll to position [1486, 0]
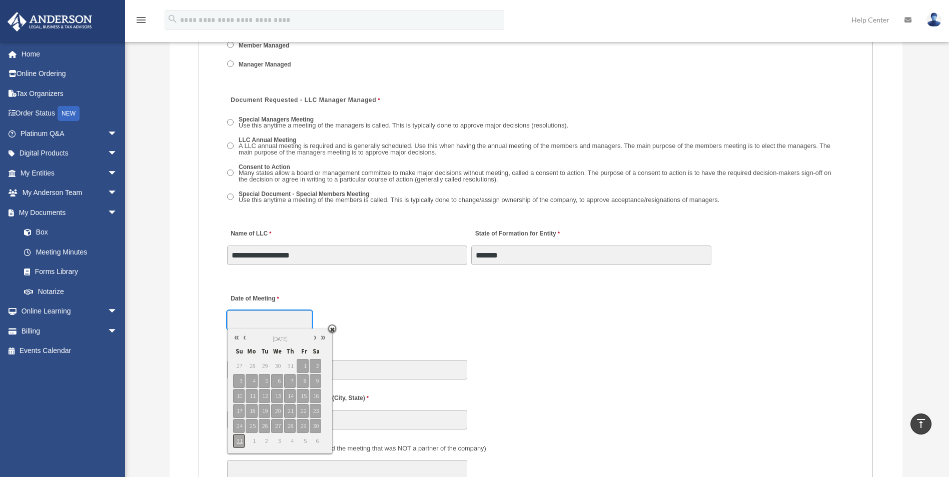
type input "**********"
click at [238, 443] on span "31" at bounding box center [239, 441] width 12 height 14
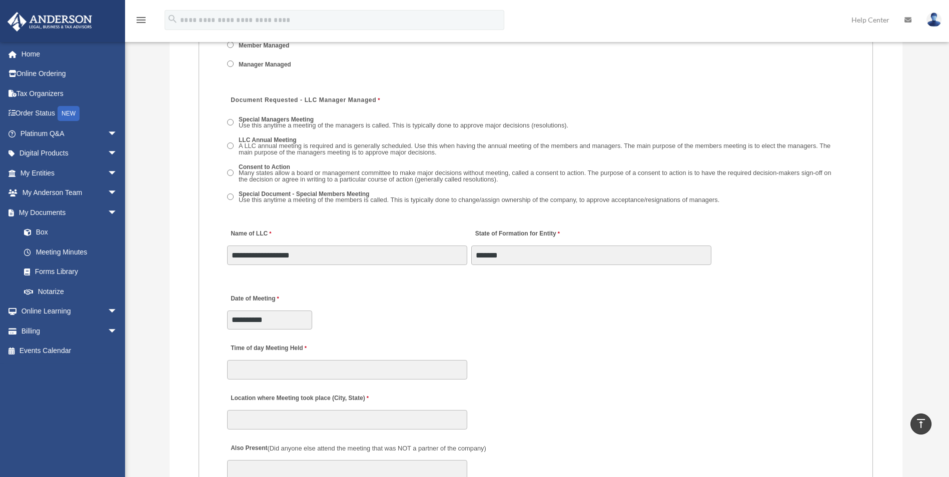
click at [426, 320] on div "**********" at bounding box center [536, 309] width 620 height 44
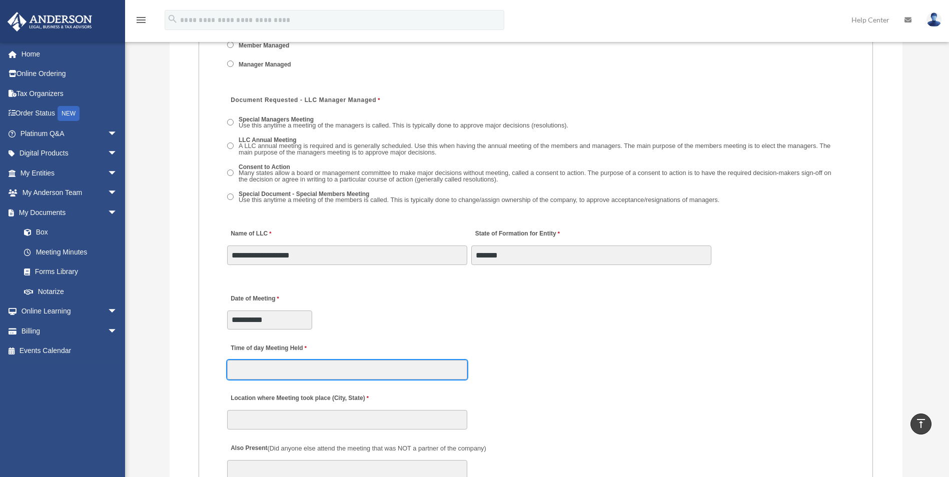
click at [421, 367] on input "Time of day Meeting Held" at bounding box center [347, 369] width 240 height 19
type input "******"
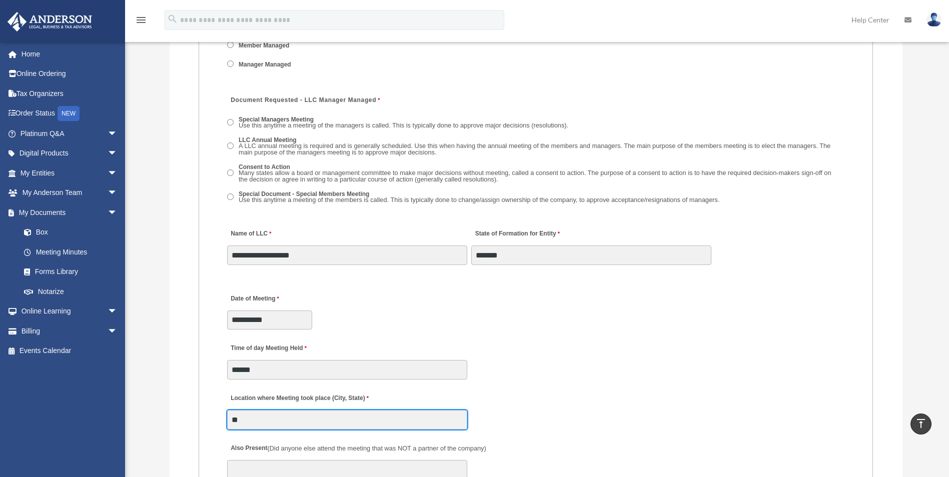
type input "*"
type input "**********"
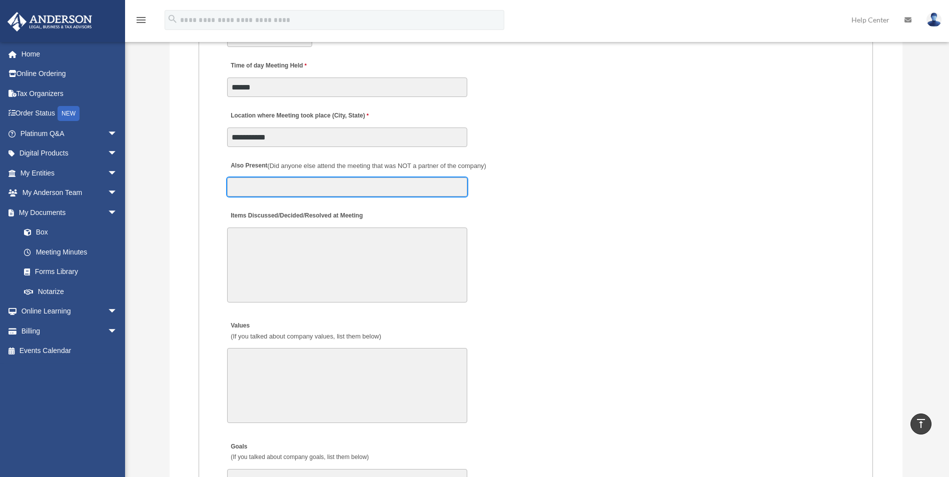
scroll to position [1787, 0]
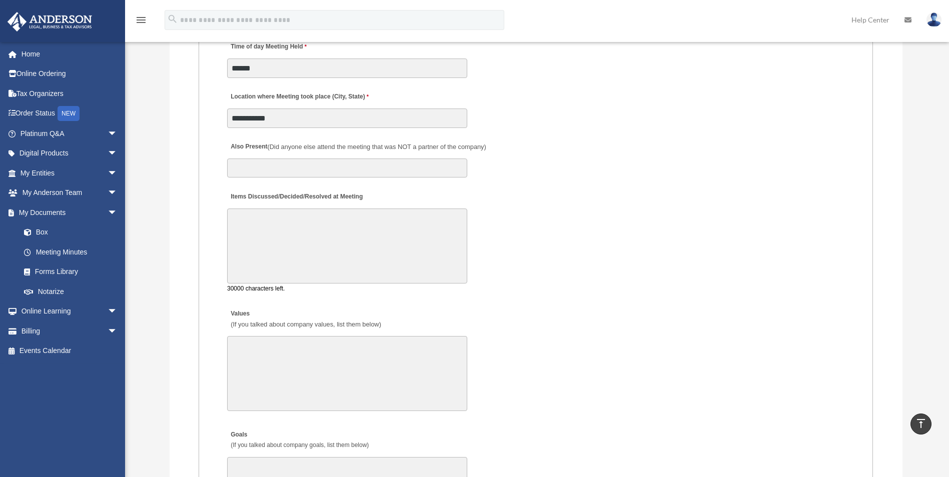
click at [409, 212] on textarea "Items Discussed/Decided/Resolved at Meeting" at bounding box center [347, 246] width 240 height 75
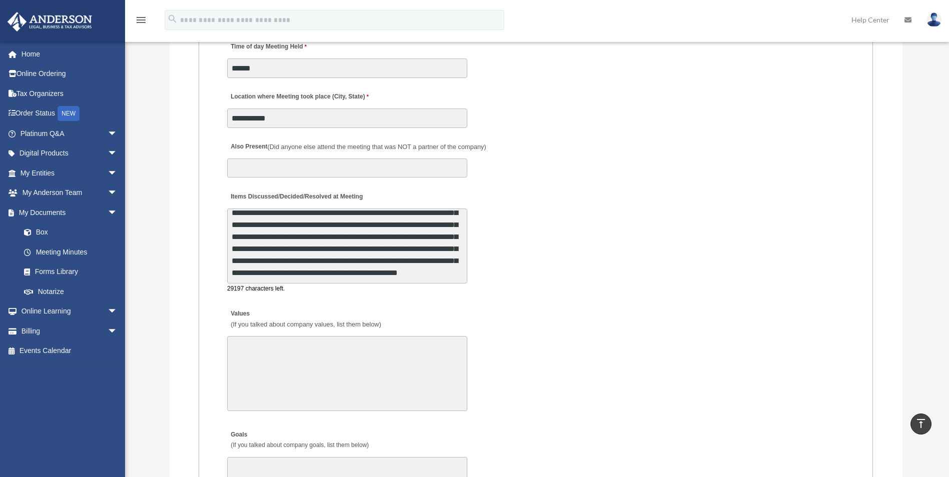
scroll to position [96, 0]
type textarea "**********"
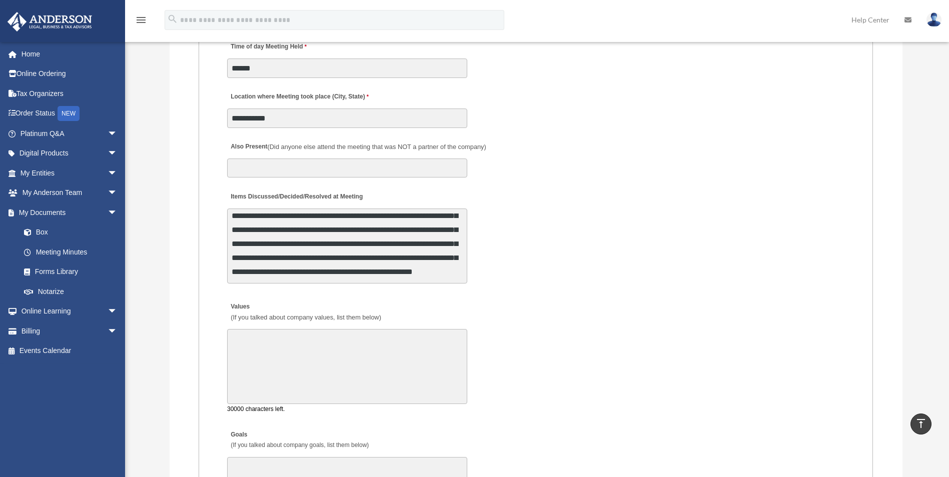
scroll to position [97, 0]
click at [362, 372] on textarea "Values (If you talked about company values, list them below)" at bounding box center [347, 366] width 240 height 75
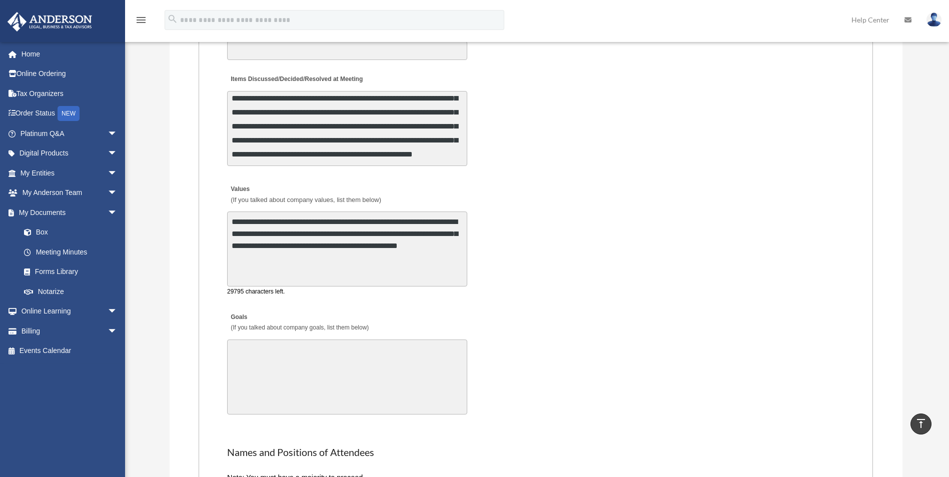
scroll to position [1887, 0]
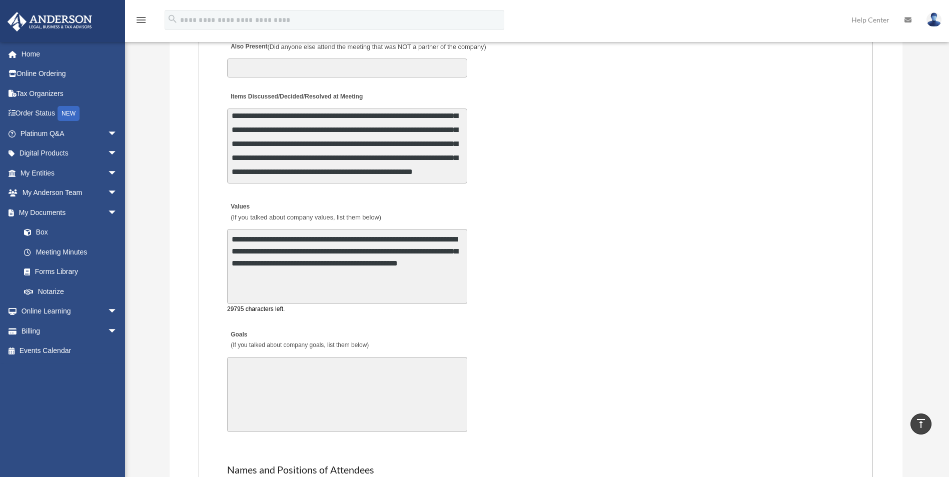
click at [280, 235] on textarea "**********" at bounding box center [347, 266] width 240 height 75
click at [410, 284] on textarea "**********" at bounding box center [347, 266] width 240 height 75
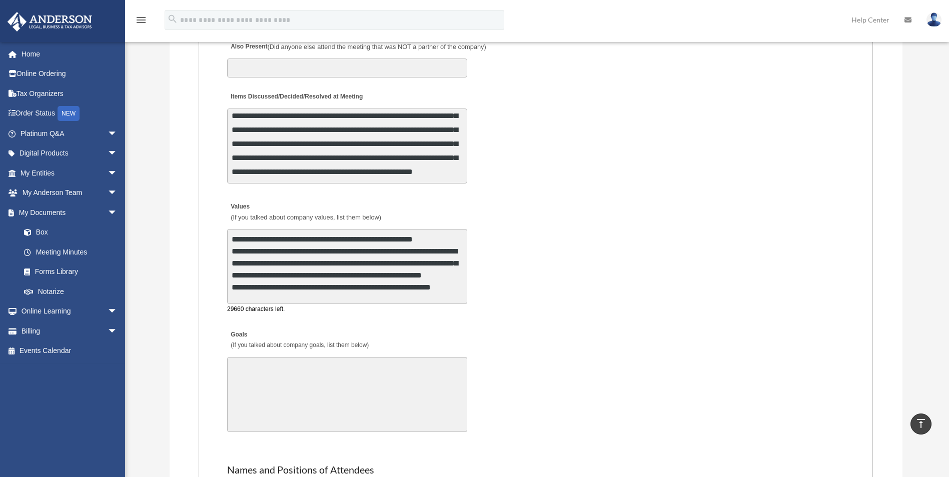
scroll to position [13, 0]
type textarea "**********"
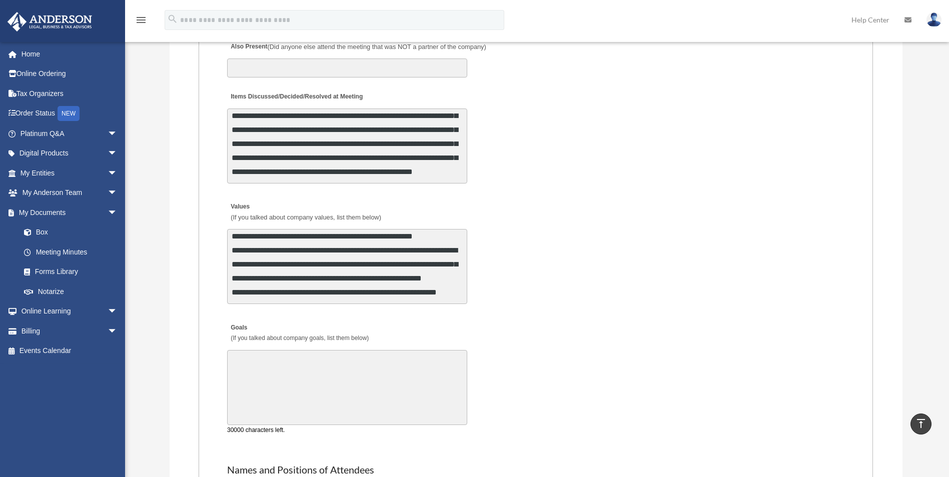
scroll to position [14, 0]
click at [403, 371] on textarea "Goals (If you talked about company goals, list them below)" at bounding box center [347, 387] width 240 height 75
type textarea "*"
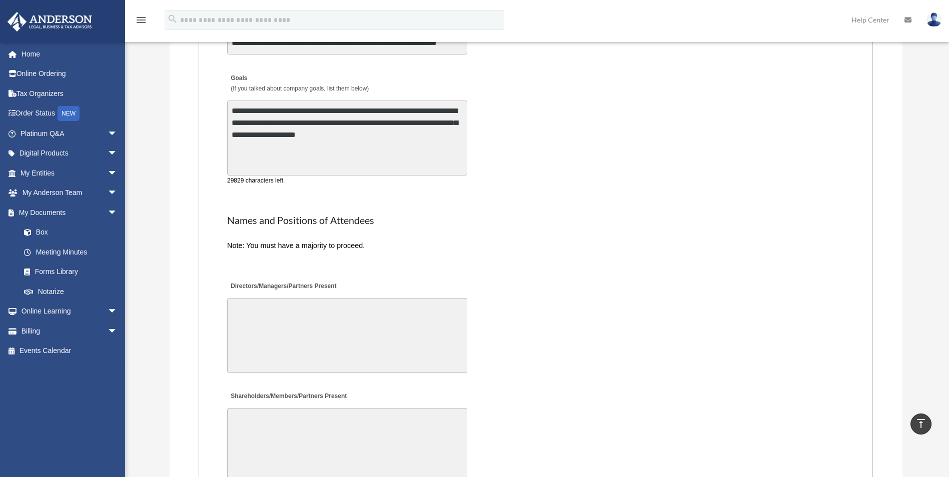
scroll to position [2138, 0]
type textarea "**********"
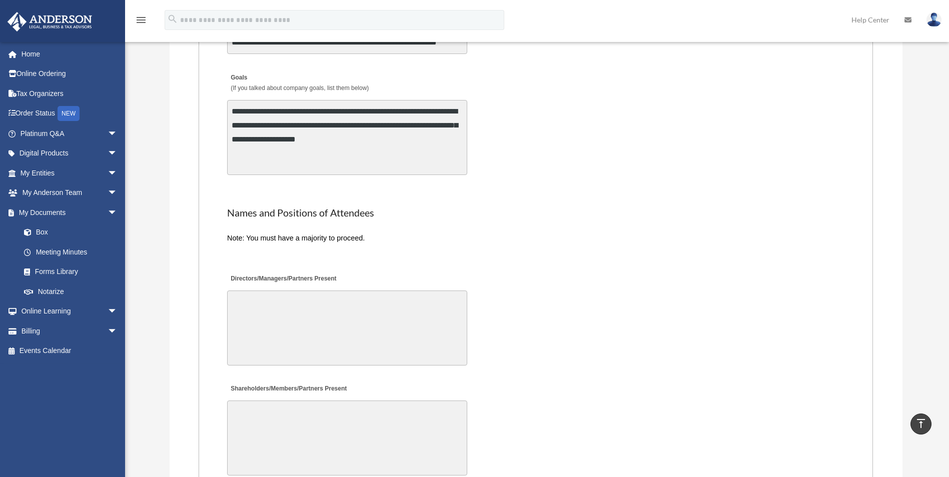
click at [385, 335] on textarea "Directors/Managers/Partners Present" at bounding box center [347, 328] width 240 height 75
type textarea "*********"
click at [385, 414] on textarea "Shareholders/Members/Partners Present" at bounding box center [347, 438] width 240 height 75
paste textarea "*********"
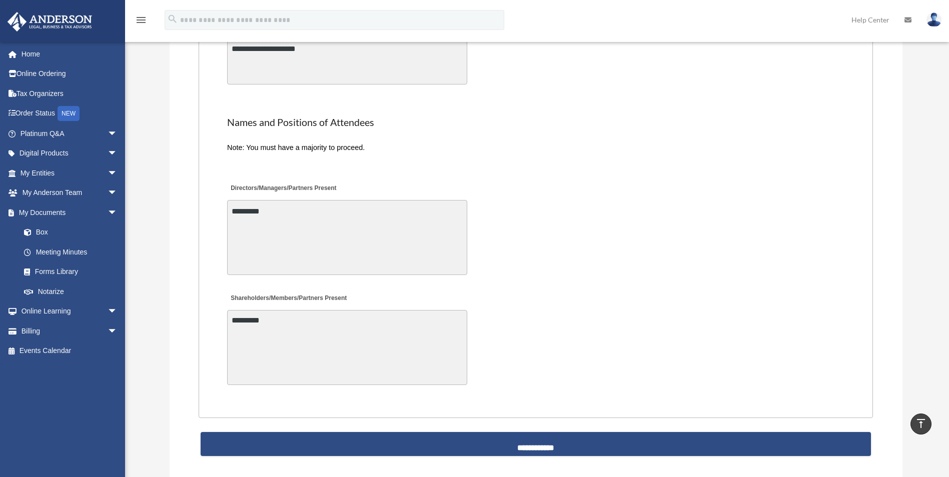
scroll to position [2288, 0]
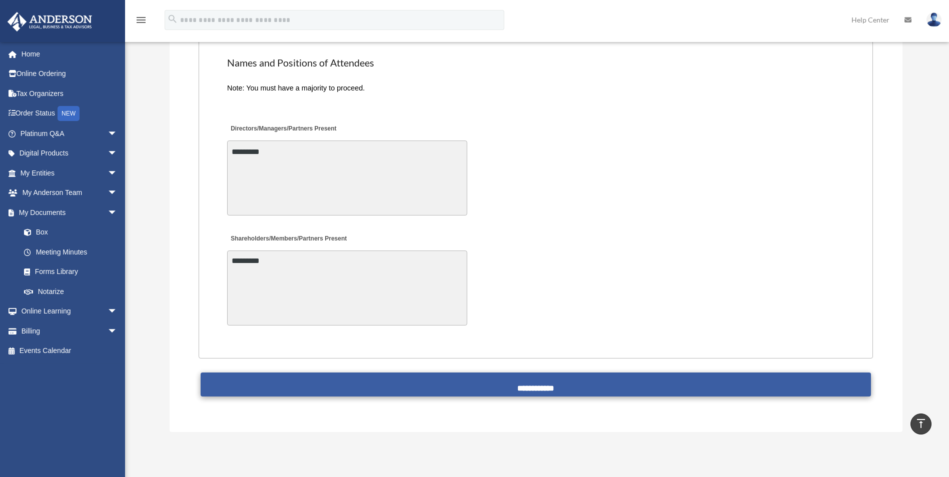
type textarea "*********"
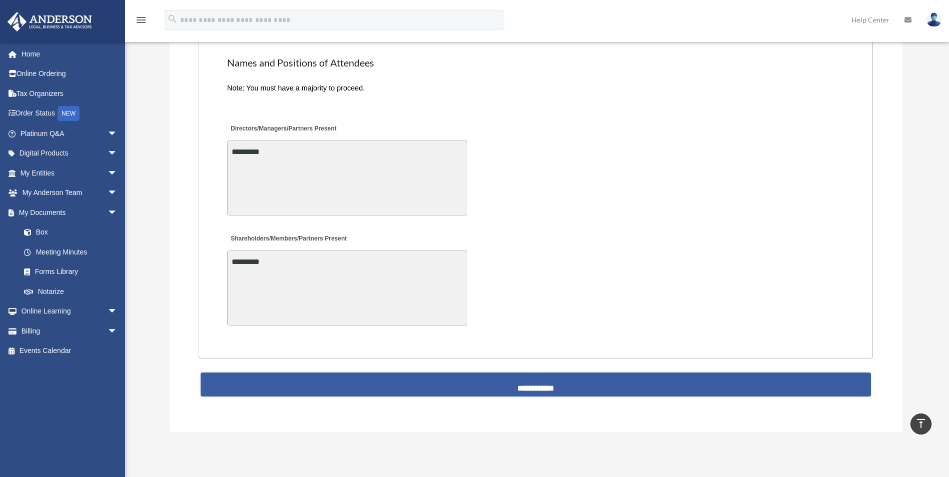
click at [554, 382] on input "**********" at bounding box center [536, 385] width 671 height 24
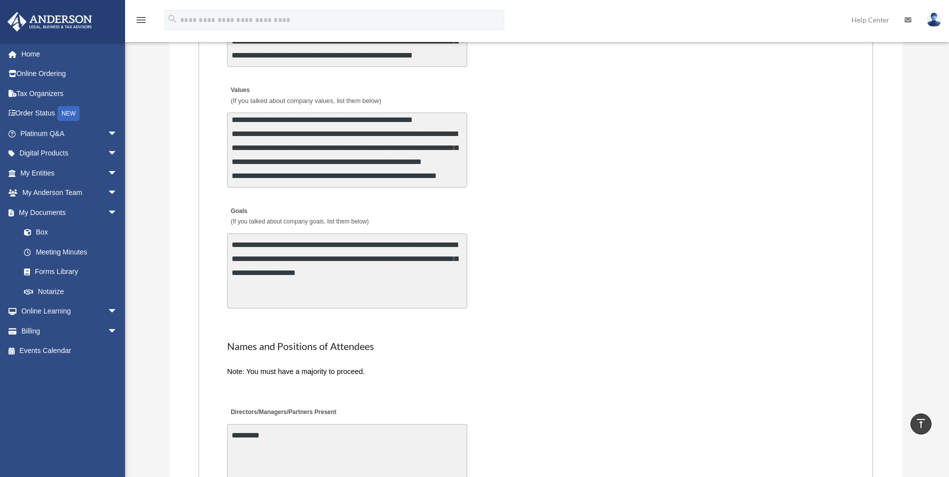
scroll to position [1837, 0]
